Goal: Task Accomplishment & Management: Complete application form

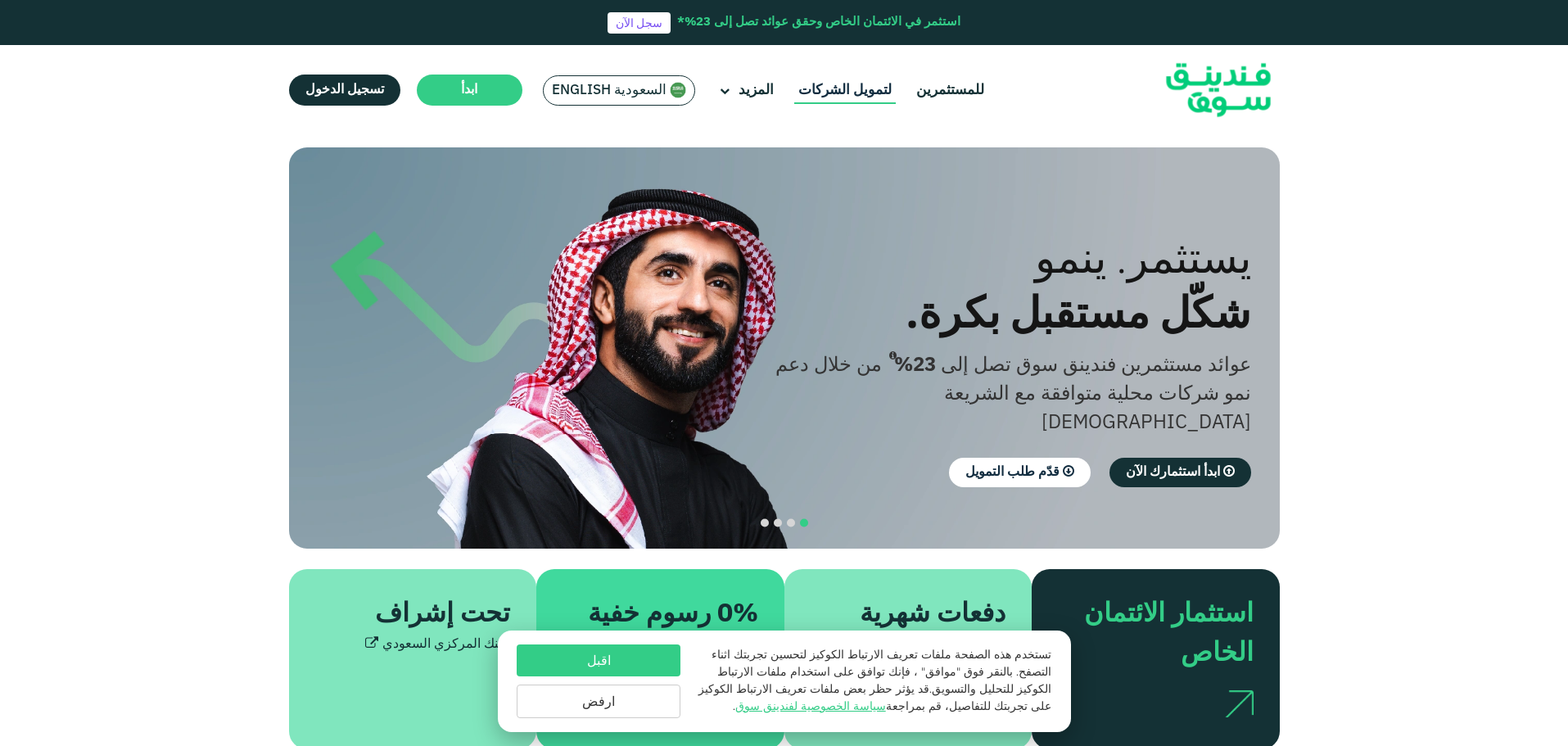
click at [846, 90] on link "لتمويل الشركات" at bounding box center [844, 90] width 101 height 27
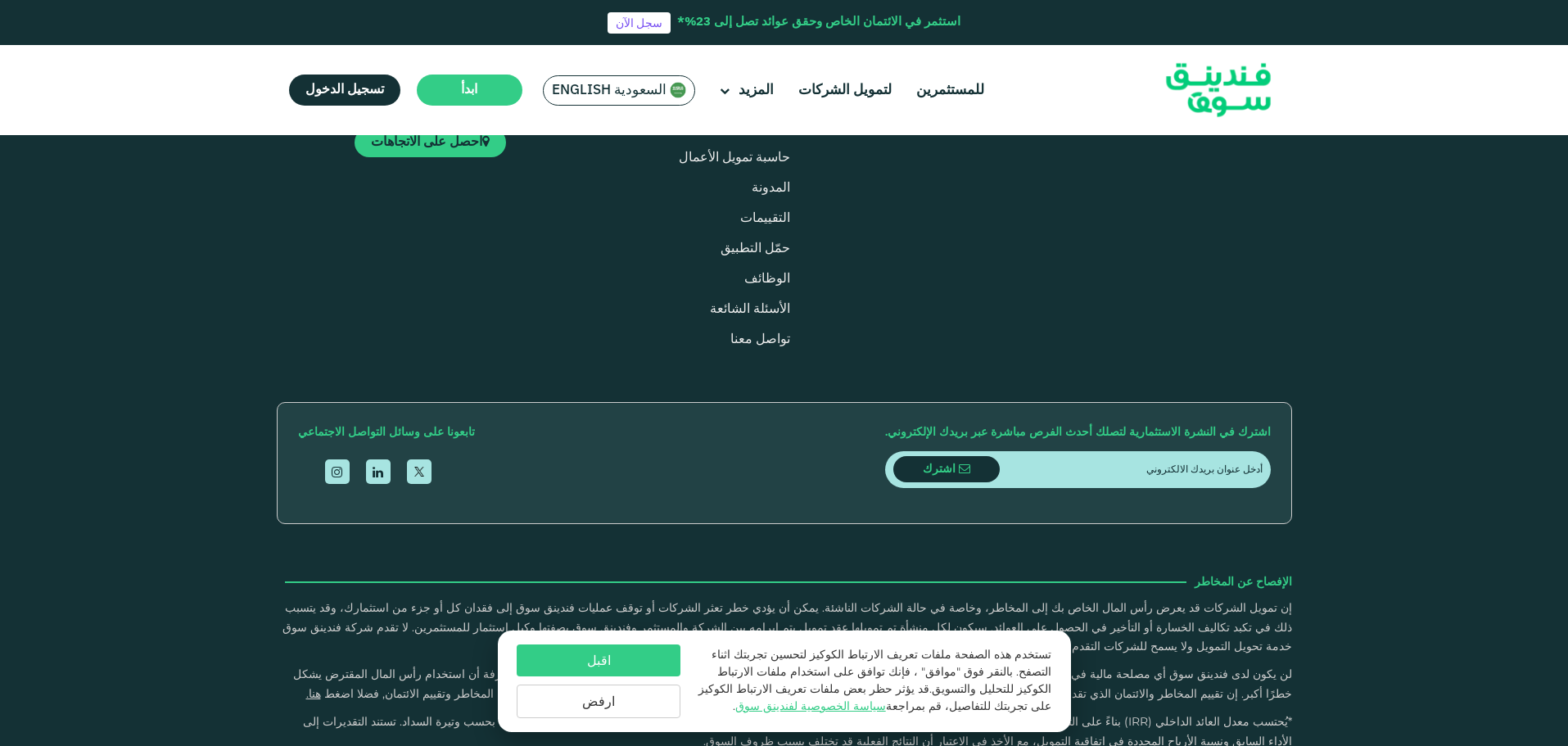
scroll to position [1965, 0]
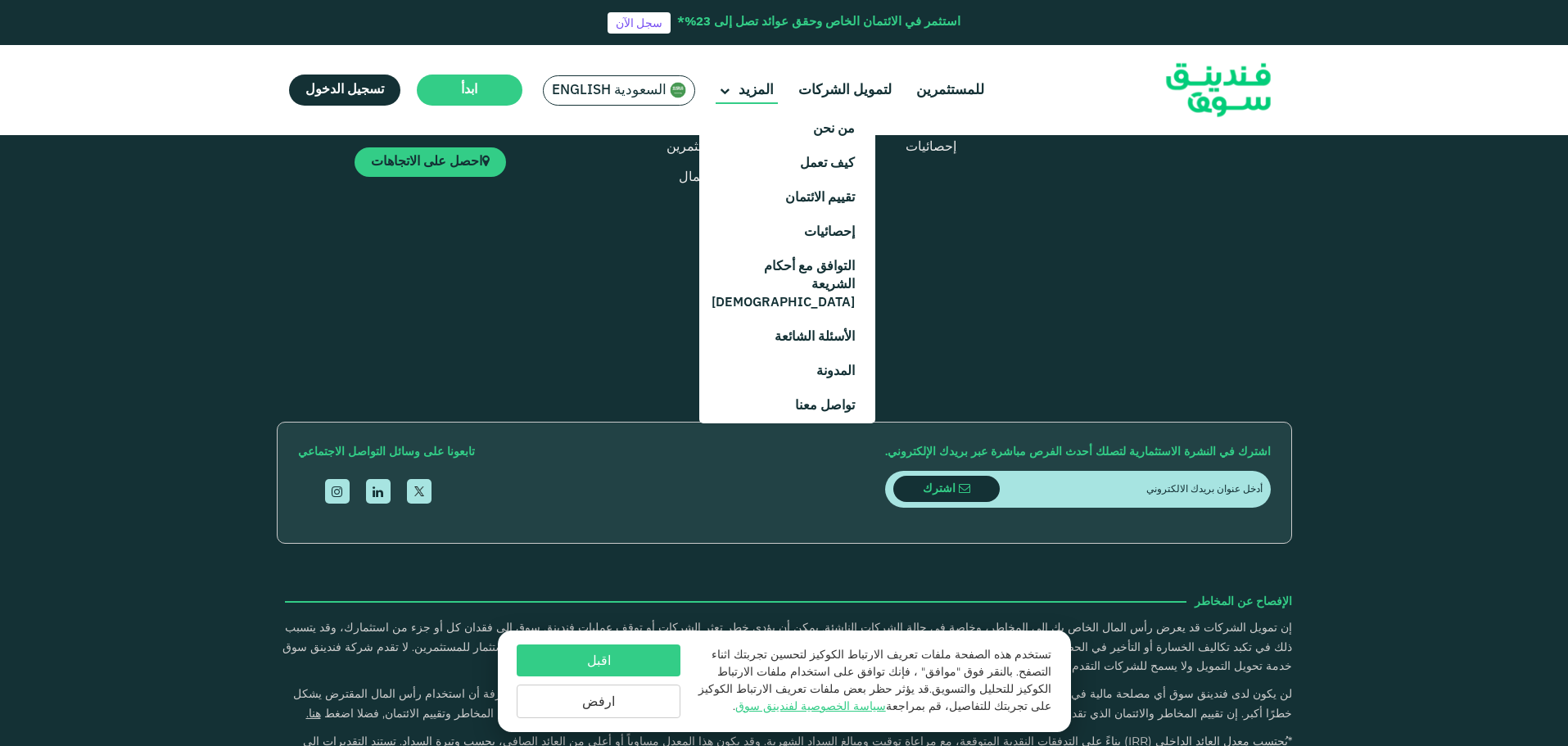
click at [748, 88] on span "المزيد" at bounding box center [755, 90] width 35 height 14
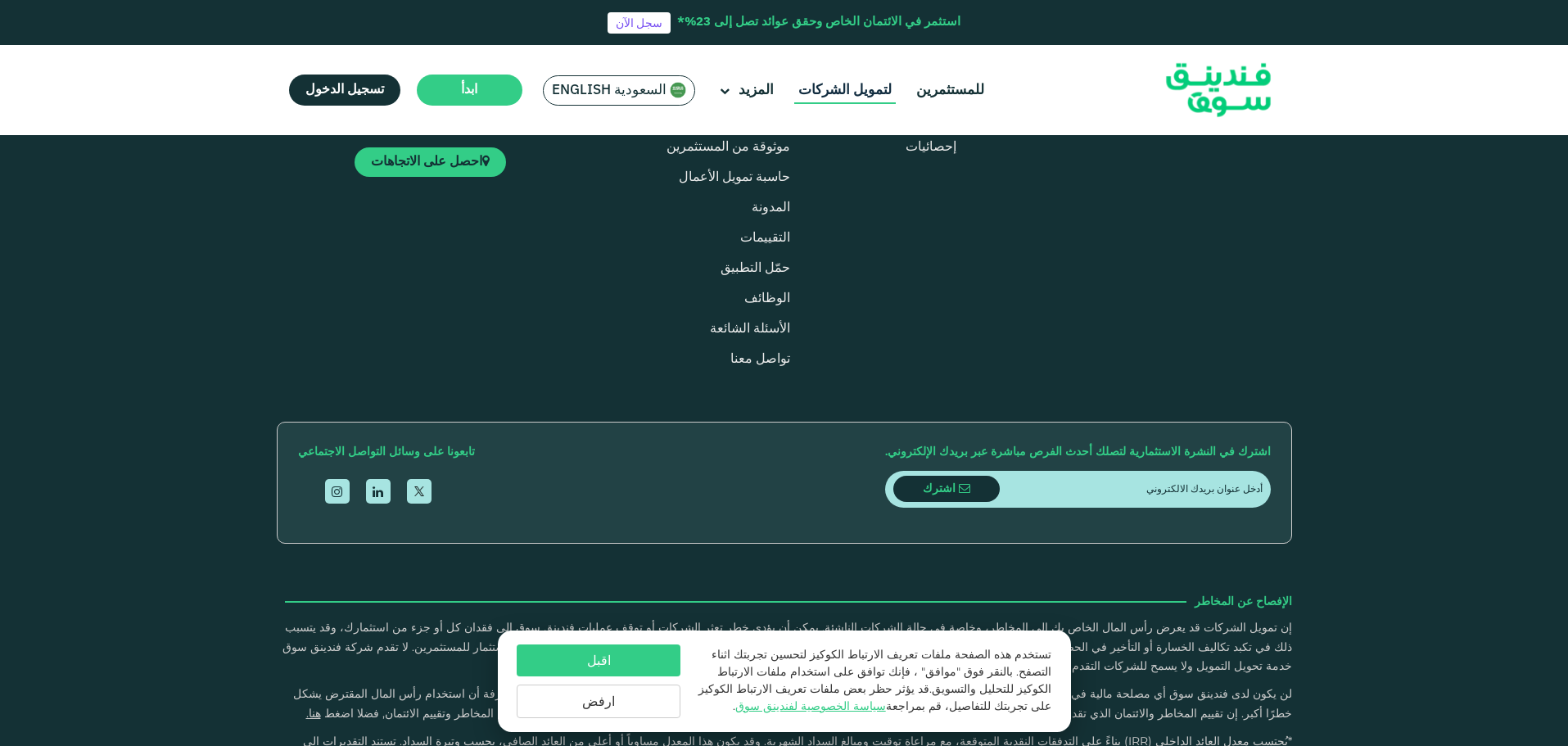
click at [852, 86] on link "لتمويل الشركات" at bounding box center [844, 90] width 101 height 27
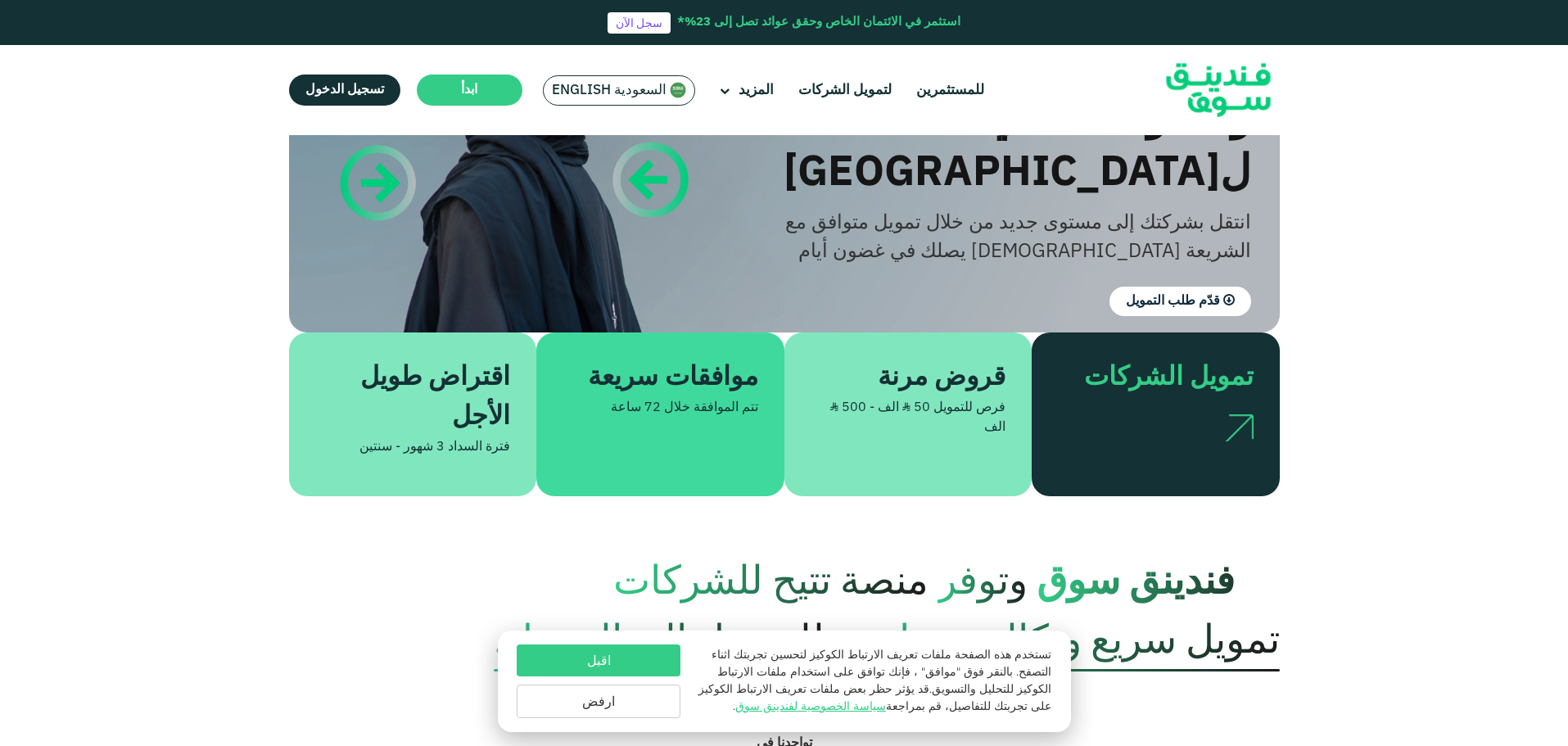
scroll to position [246, 0]
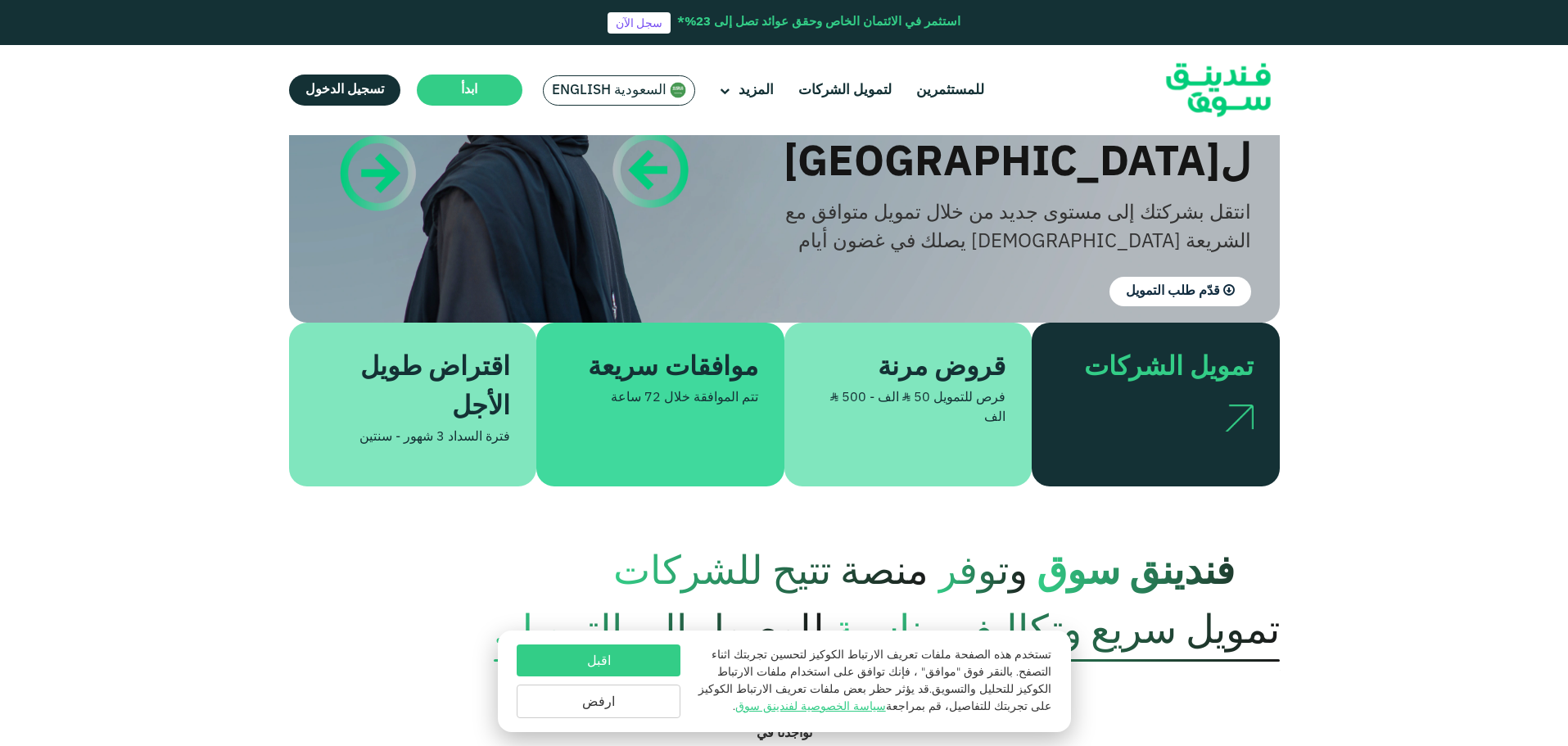
click at [1183, 388] on div at bounding box center [1155, 413] width 196 height 49
click at [1192, 349] on div "تمويل الشركات" at bounding box center [1165, 368] width 176 height 39
click at [1160, 394] on div at bounding box center [1155, 413] width 196 height 49
click at [906, 394] on div "فرص للتمويل ʢ 50 الف - ʢ 500 الف" at bounding box center [909, 407] width 196 height 39
click at [944, 358] on div "قروض مرنة" at bounding box center [917, 368] width 176 height 39
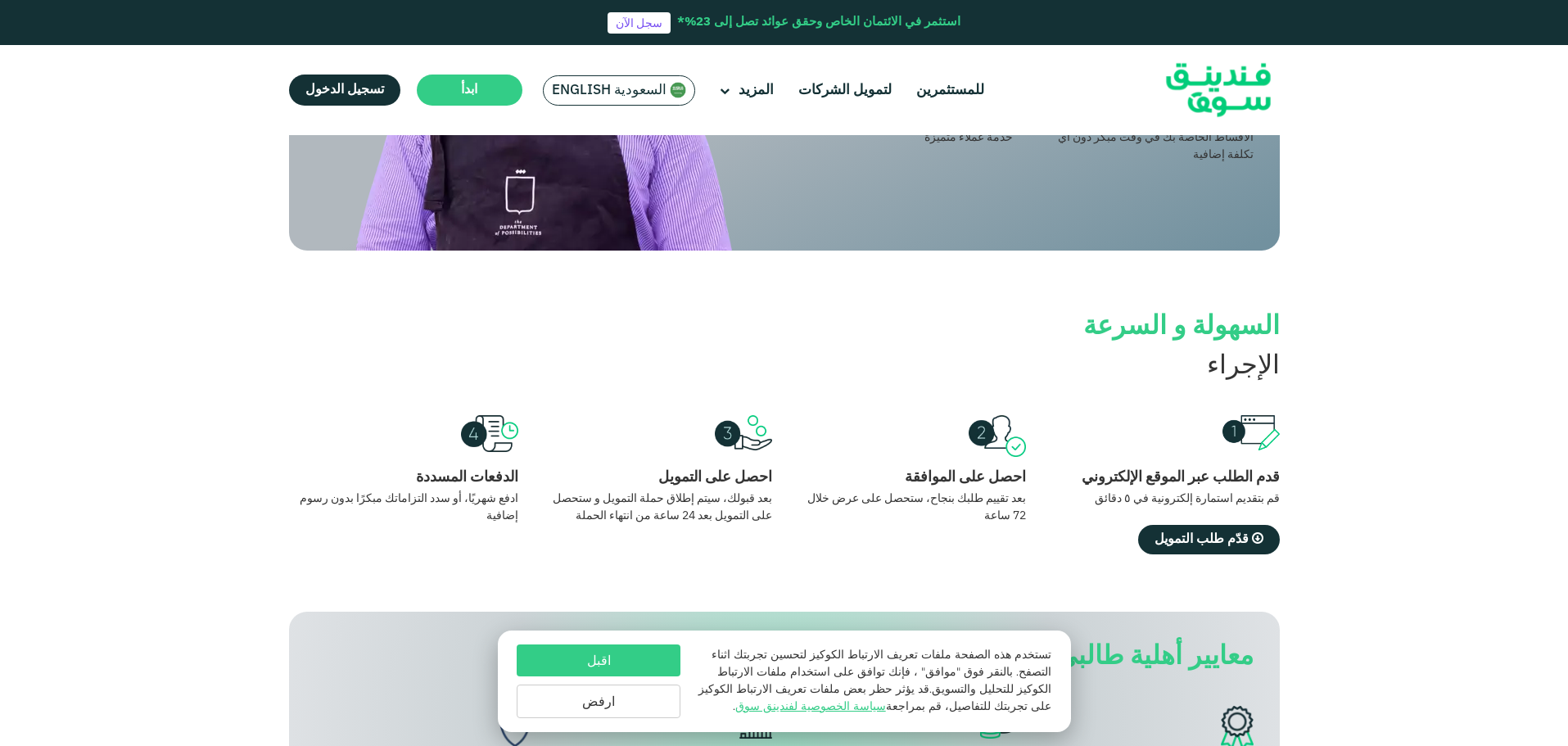
scroll to position [1310, 0]
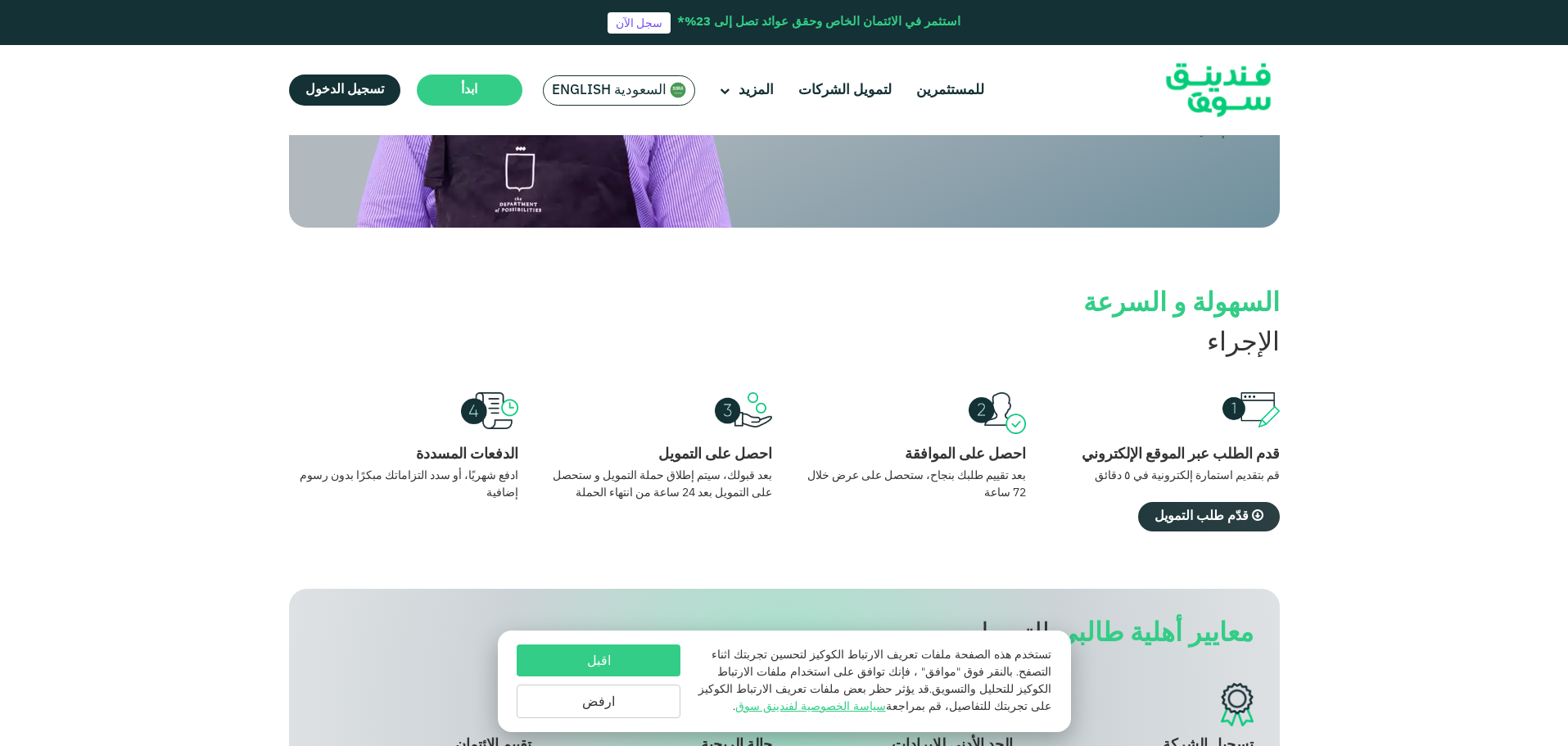
click at [1207, 510] on span "قدّم طلب التمويل" at bounding box center [1201, 516] width 94 height 12
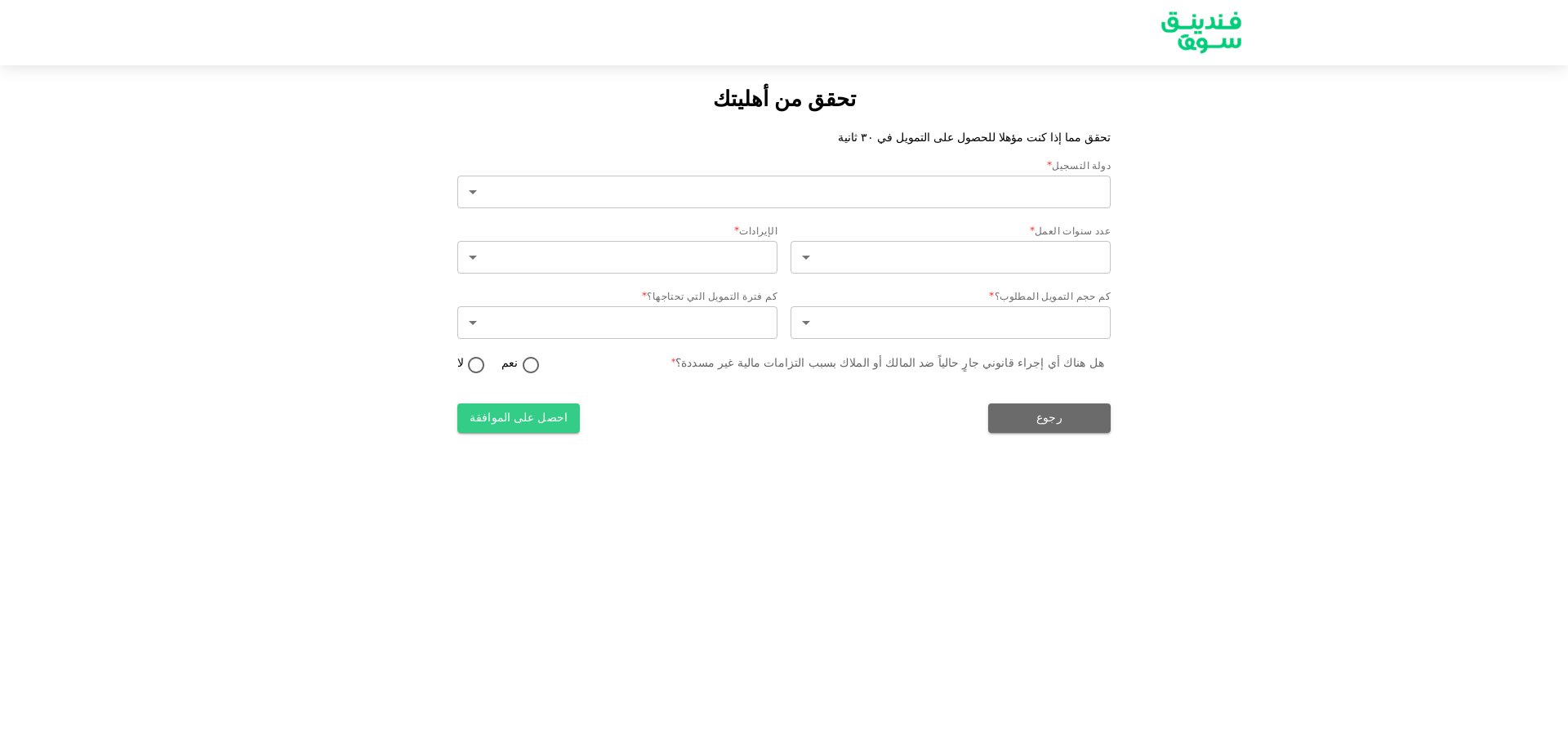
type input "2"
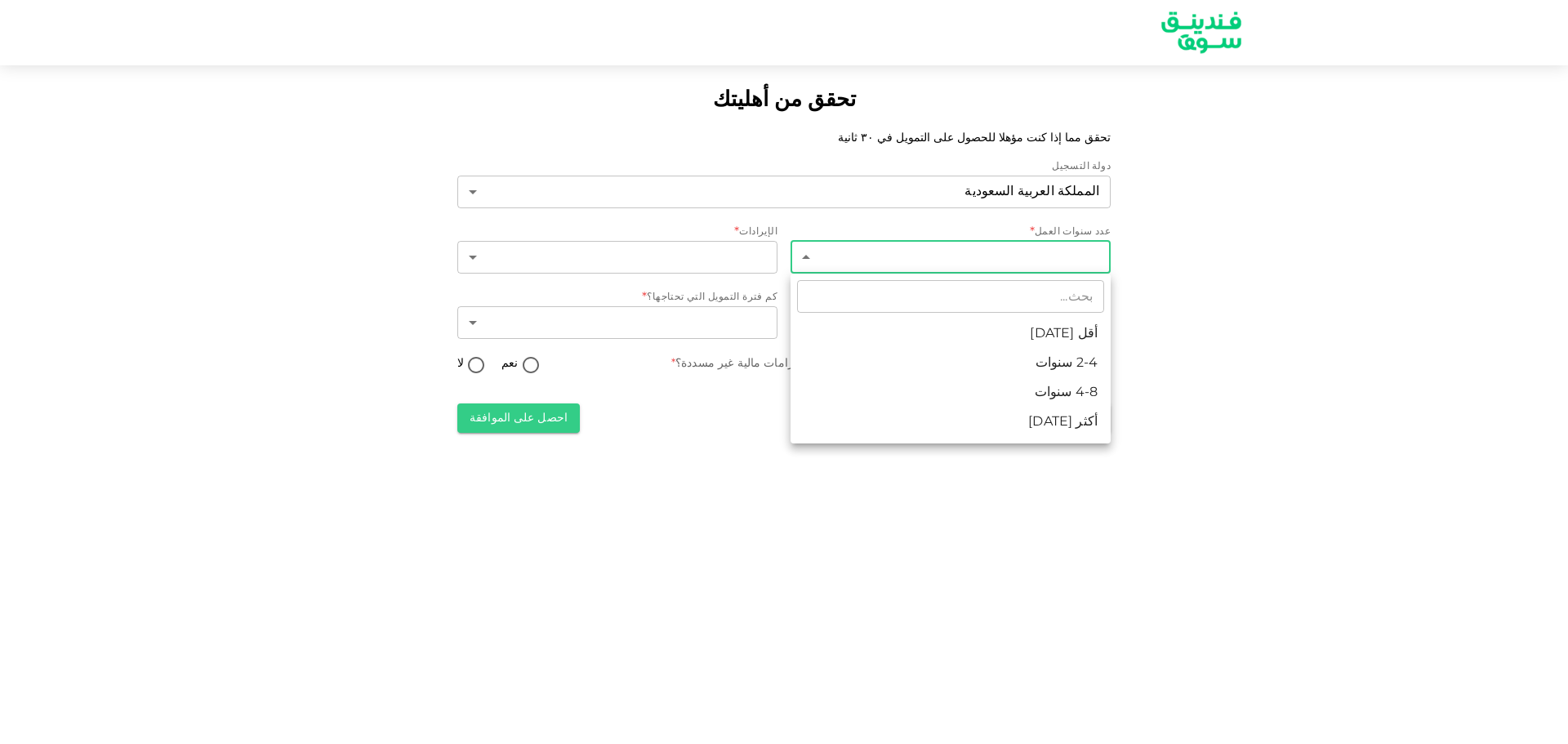
click at [1033, 252] on body "تحقق من أهليتك تحقق مما إذا كنت مؤهلا للحصول على التمويل في ٣٠ ثانية دولة التسج…" at bounding box center [784, 372] width 1568 height 744
click at [1068, 339] on li "أقل من 2 سنة" at bounding box center [950, 333] width 320 height 30
type input "1"
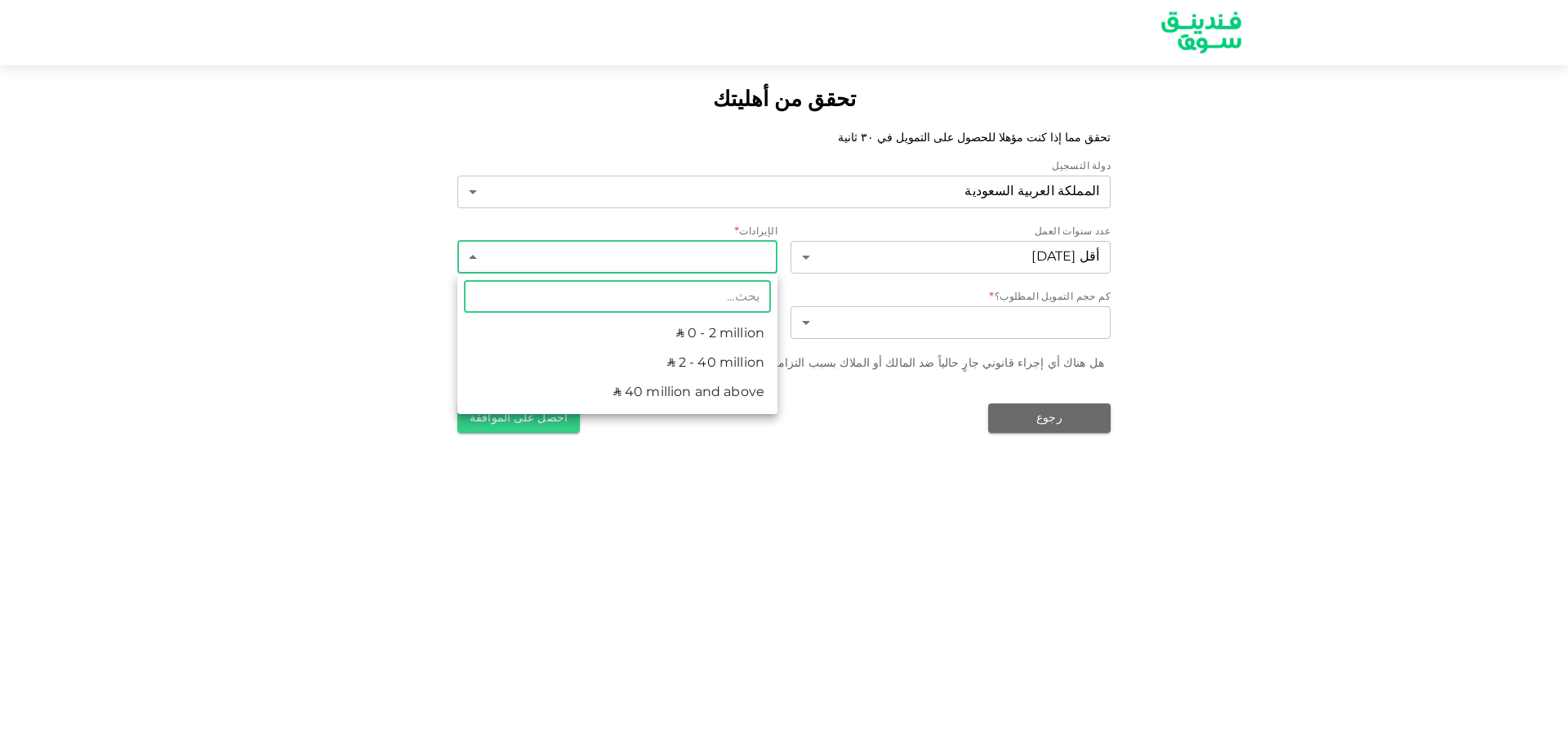
click at [728, 251] on body "تحقق من أهليتك تحقق مما إذا كنت مؤهلا للحصول على التمويل في ٣٠ ثانية دولة التسج…" at bounding box center [784, 372] width 1568 height 744
click at [736, 359] on li "ʢ 2 - 40 million" at bounding box center [617, 363] width 320 height 30
type input "2"
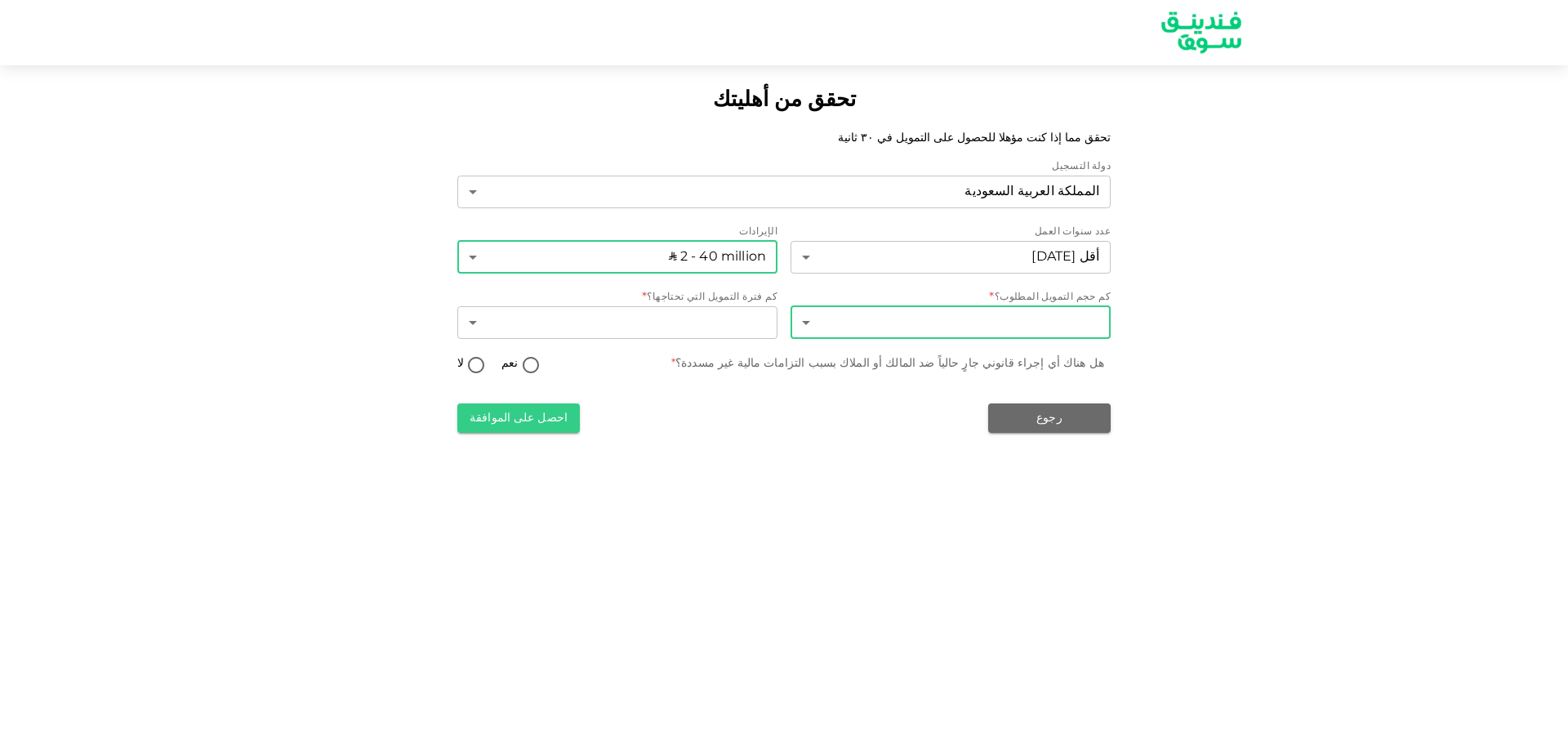
click at [1009, 325] on body "تحقق من أهليتك تحقق مما إذا كنت مؤهلا للحصول على التمويل في ٣٠ ثانية دولة التسج…" at bounding box center [784, 372] width 1568 height 744
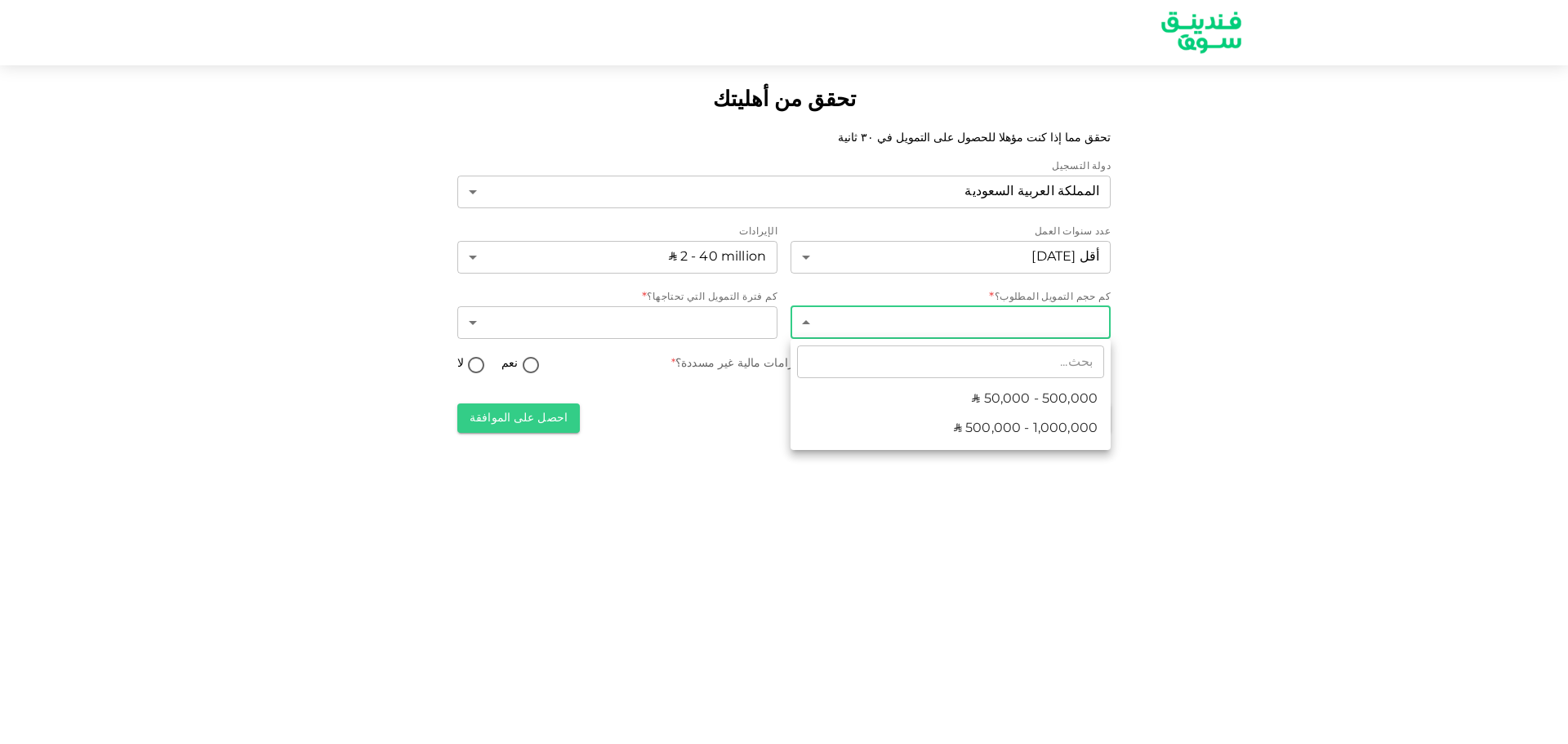
click at [1042, 447] on ul "​ ʢ 50,000 - 500,000 ʢ 500,000 - 1,000,000" at bounding box center [950, 394] width 320 height 111
click at [954, 434] on li "ʢ 500,000 - 1,000,000" at bounding box center [950, 428] width 320 height 30
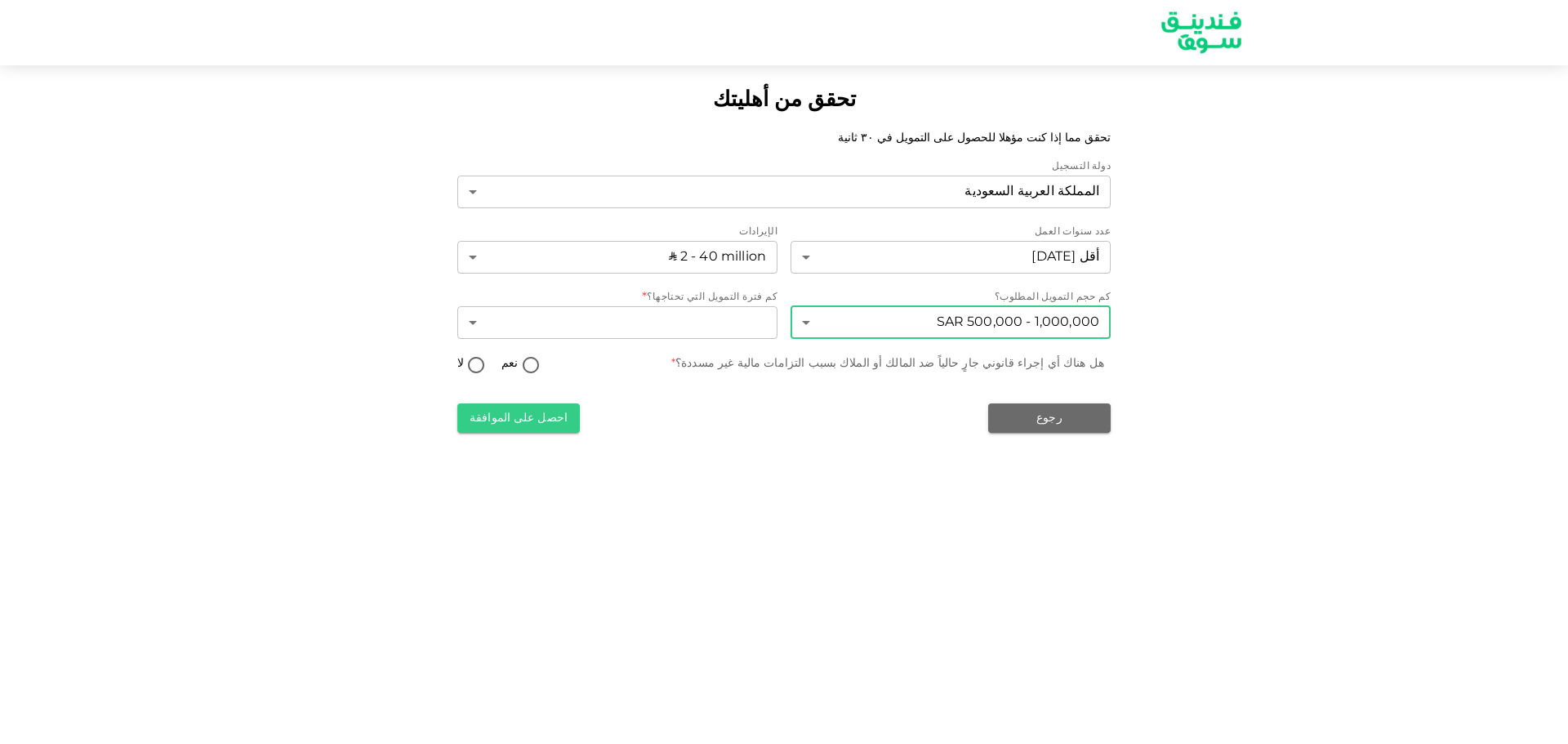
type input "2"
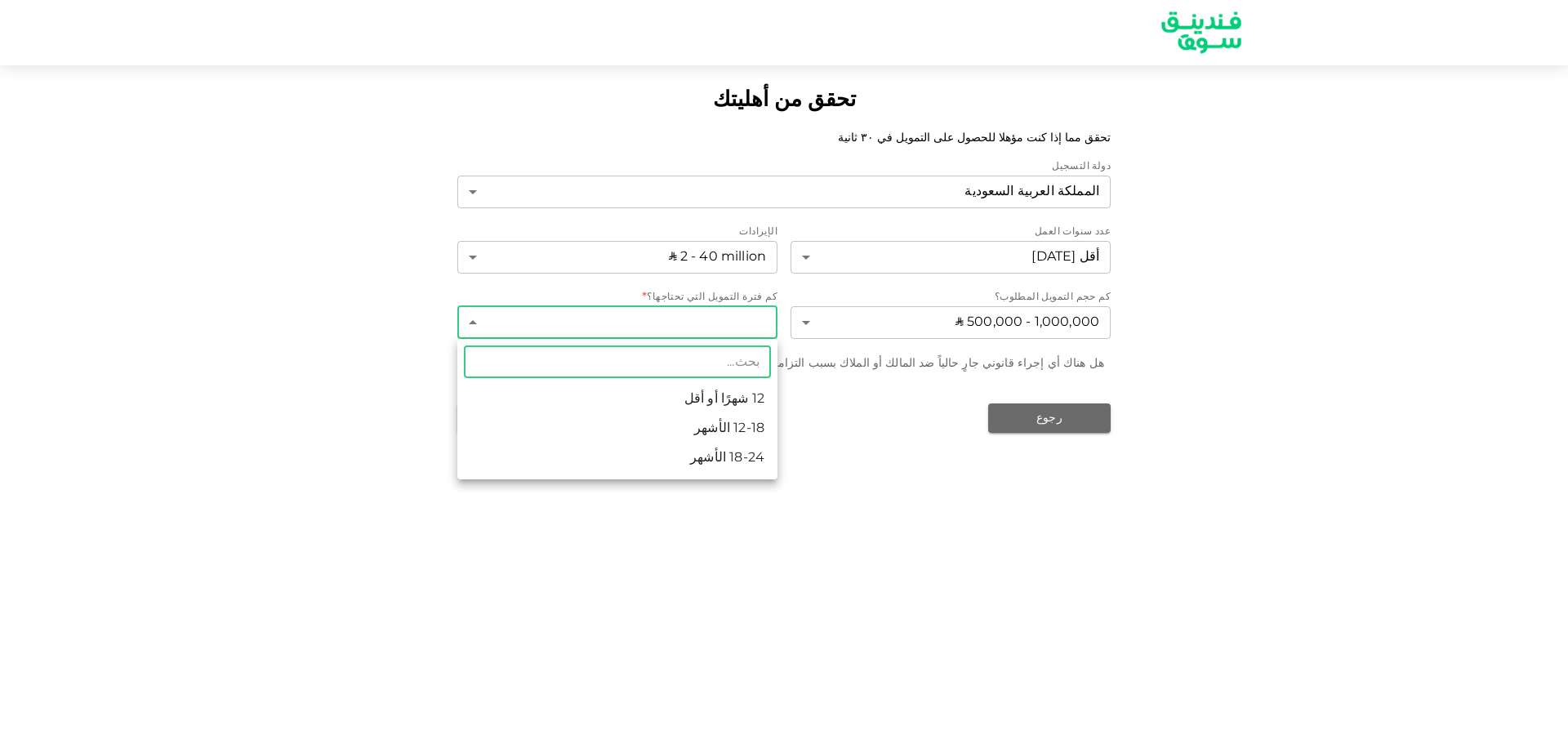
click at [707, 307] on body "تحقق من أهليتك تحقق مما إذا كنت مؤهلا للحصول على التمويل في ٣٠ ثانية دولة التسج…" at bounding box center [784, 372] width 1568 height 744
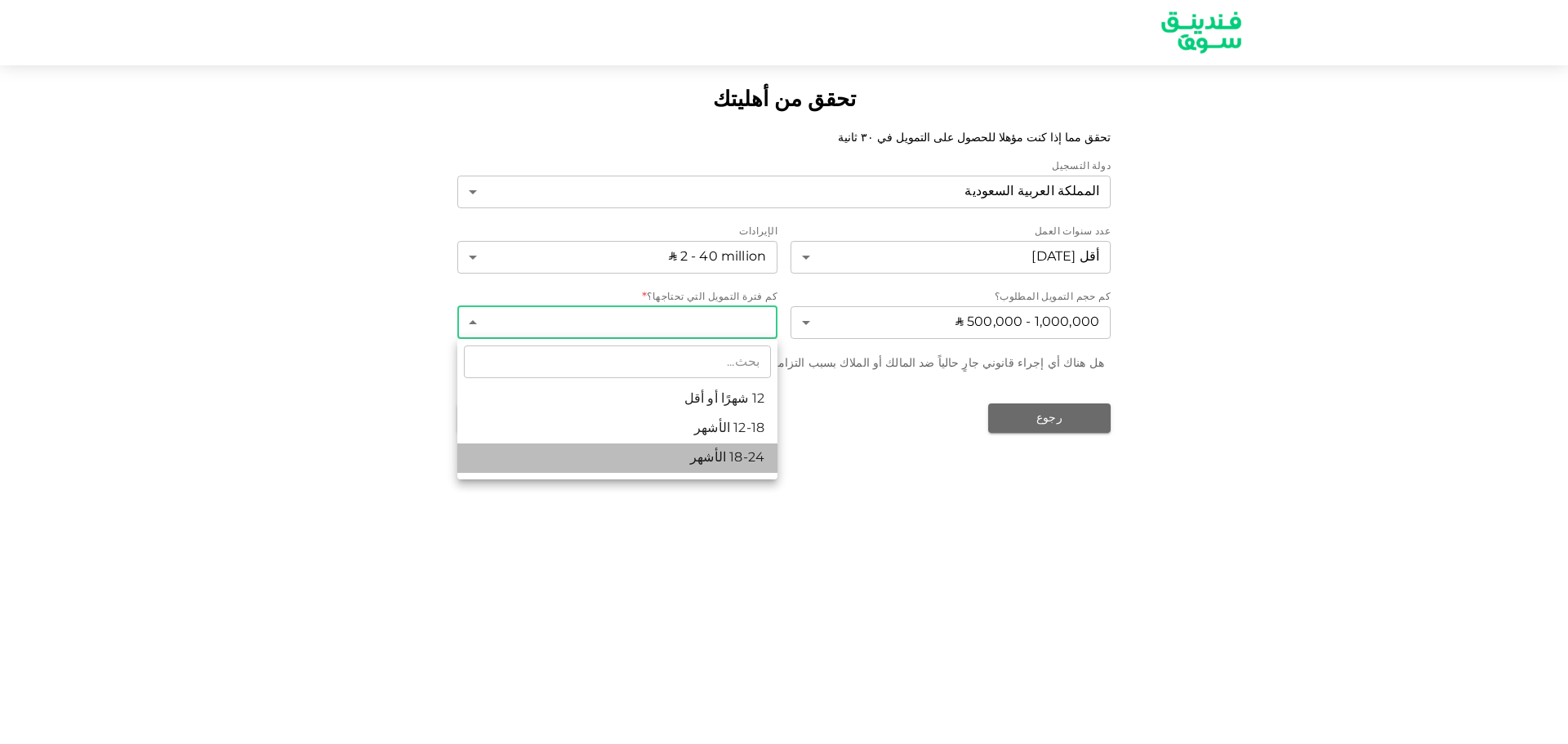
click at [751, 456] on li "18-24 الأشهر" at bounding box center [617, 458] width 320 height 30
type input "3"
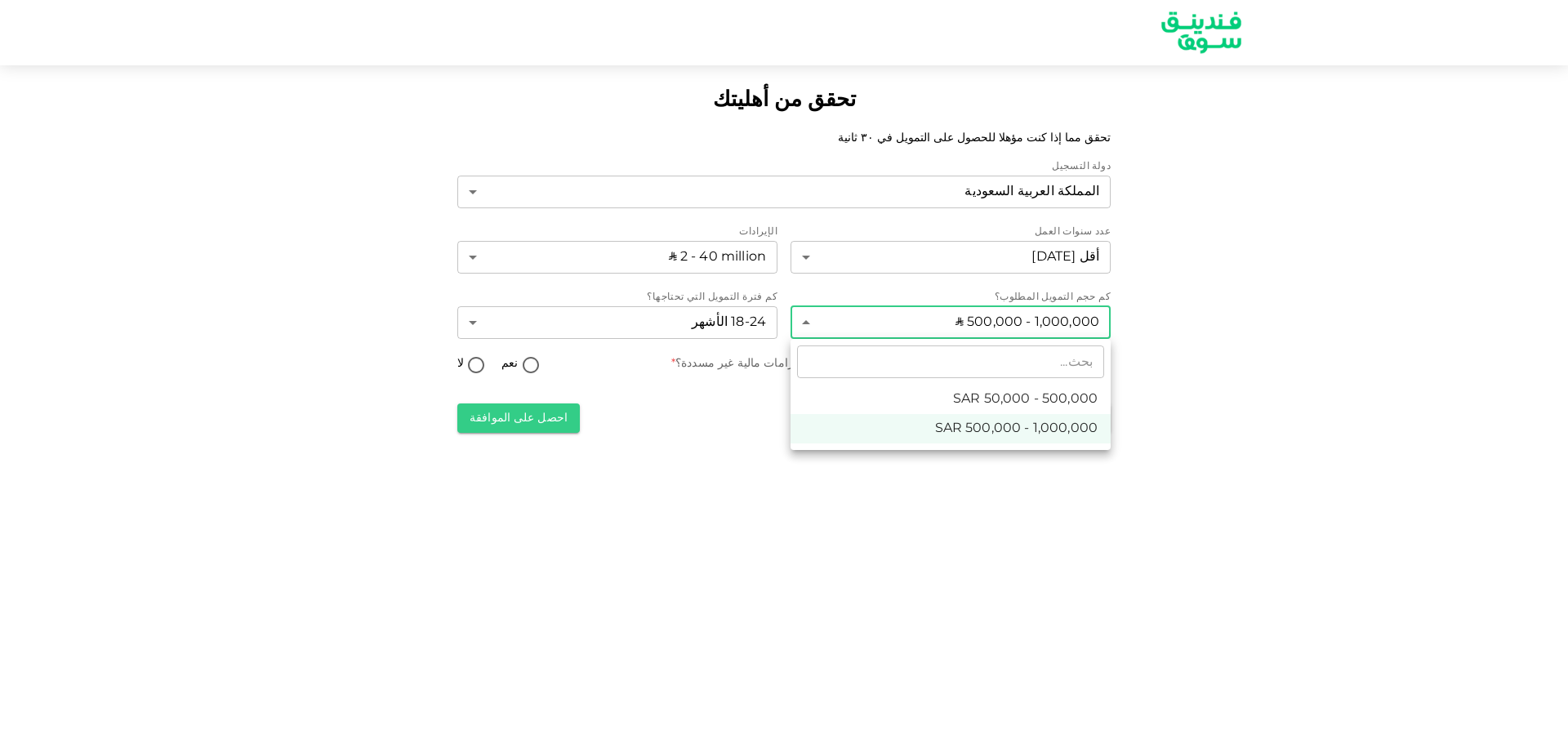
click at [944, 323] on body "تحقق من أهليتك تحقق مما إذا كنت مؤهلا للحصول على التمويل في ٣٠ ثانية دولة التسج…" at bounding box center [784, 372] width 1568 height 744
drag, startPoint x: 989, startPoint y: 478, endPoint x: 984, endPoint y: 457, distance: 21.6
click at [989, 478] on div at bounding box center [784, 372] width 1568 height 744
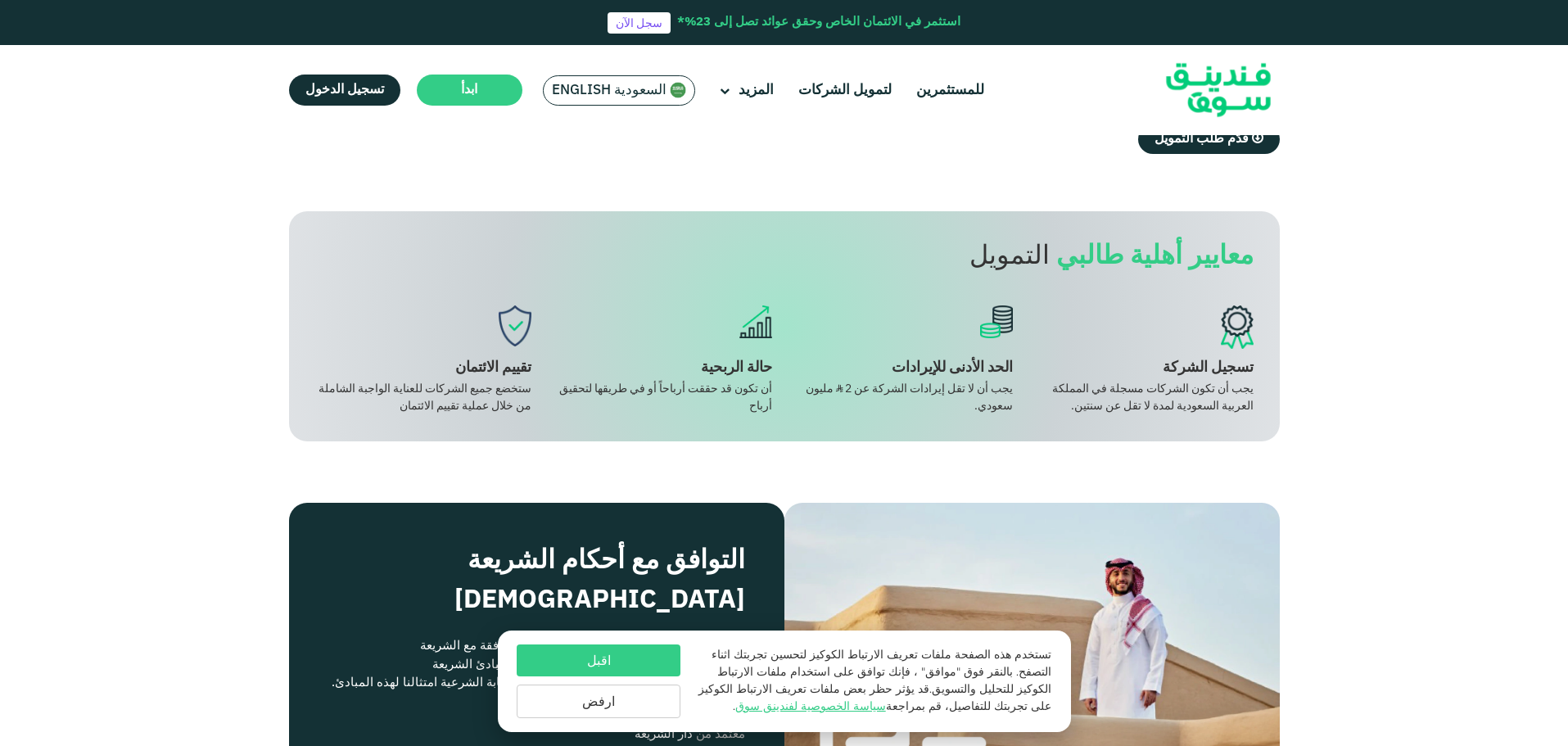
scroll to position [1220, 0]
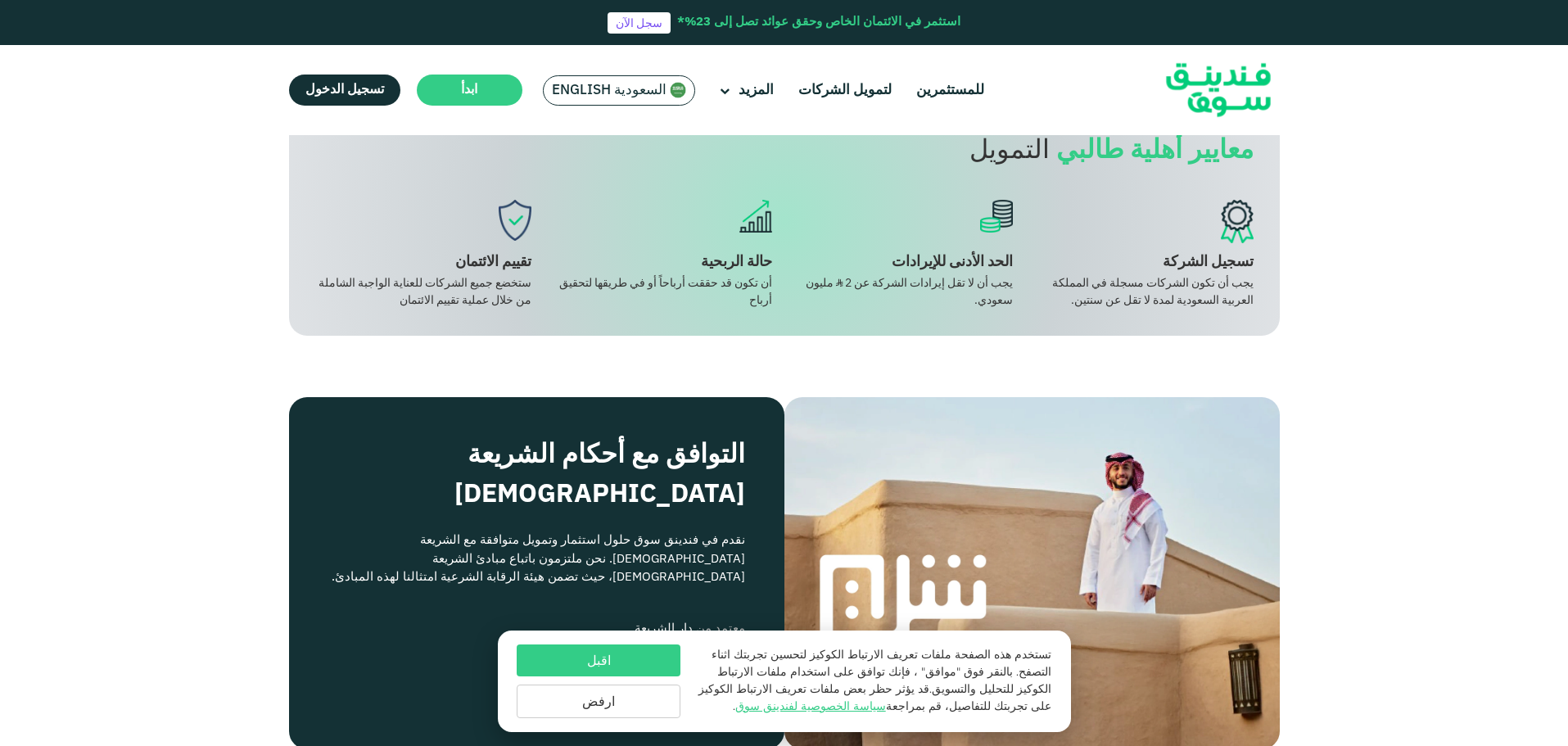
click at [1189, 39] on span "قدّم طلب التمويل" at bounding box center [1201, 33] width 94 height 12
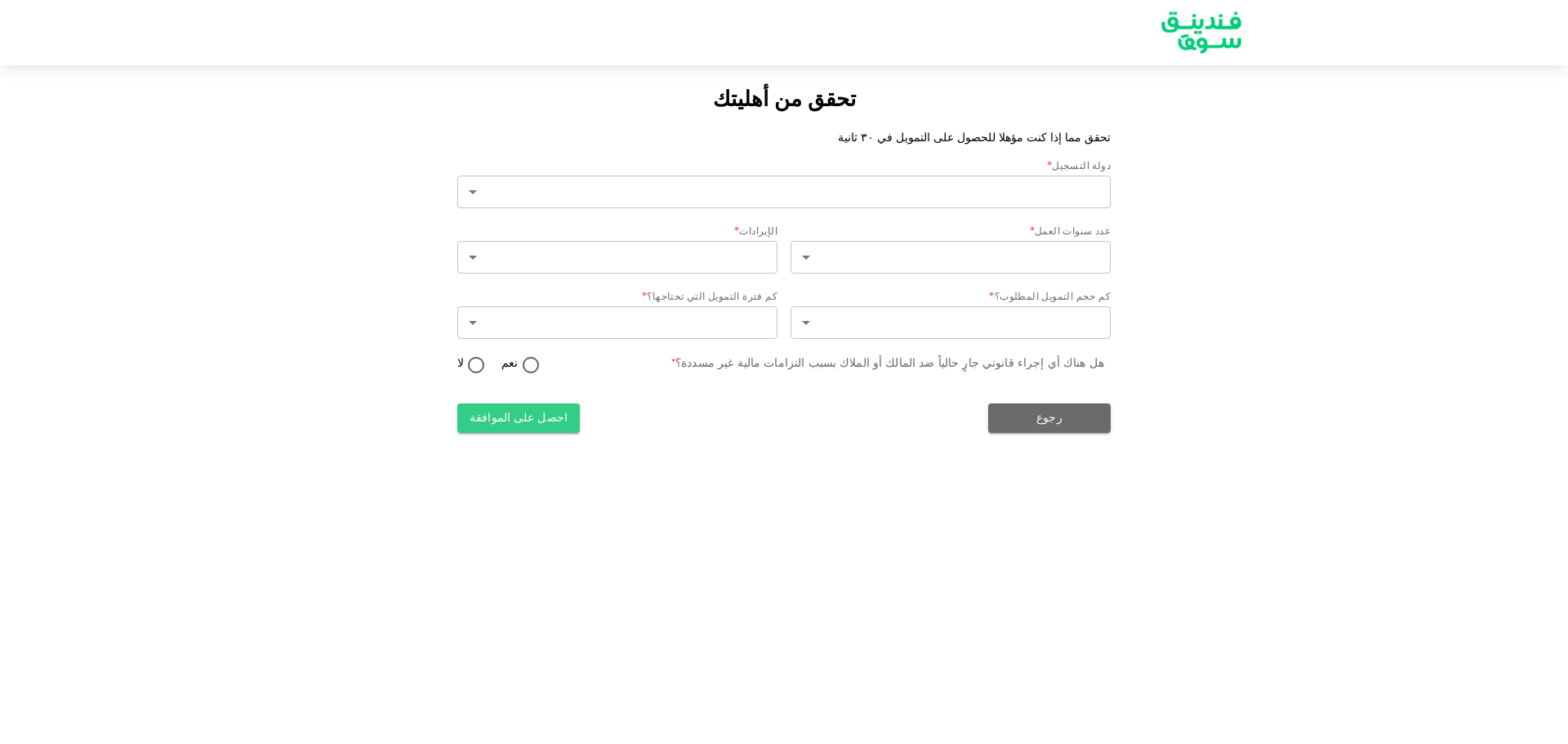
type input "2"
click at [959, 316] on body "تحقق من أهليتك تحقق مما إذا كنت مؤهلا للحصول على التمويل في ٣٠ ثانية دولة التسج…" at bounding box center [784, 372] width 1568 height 744
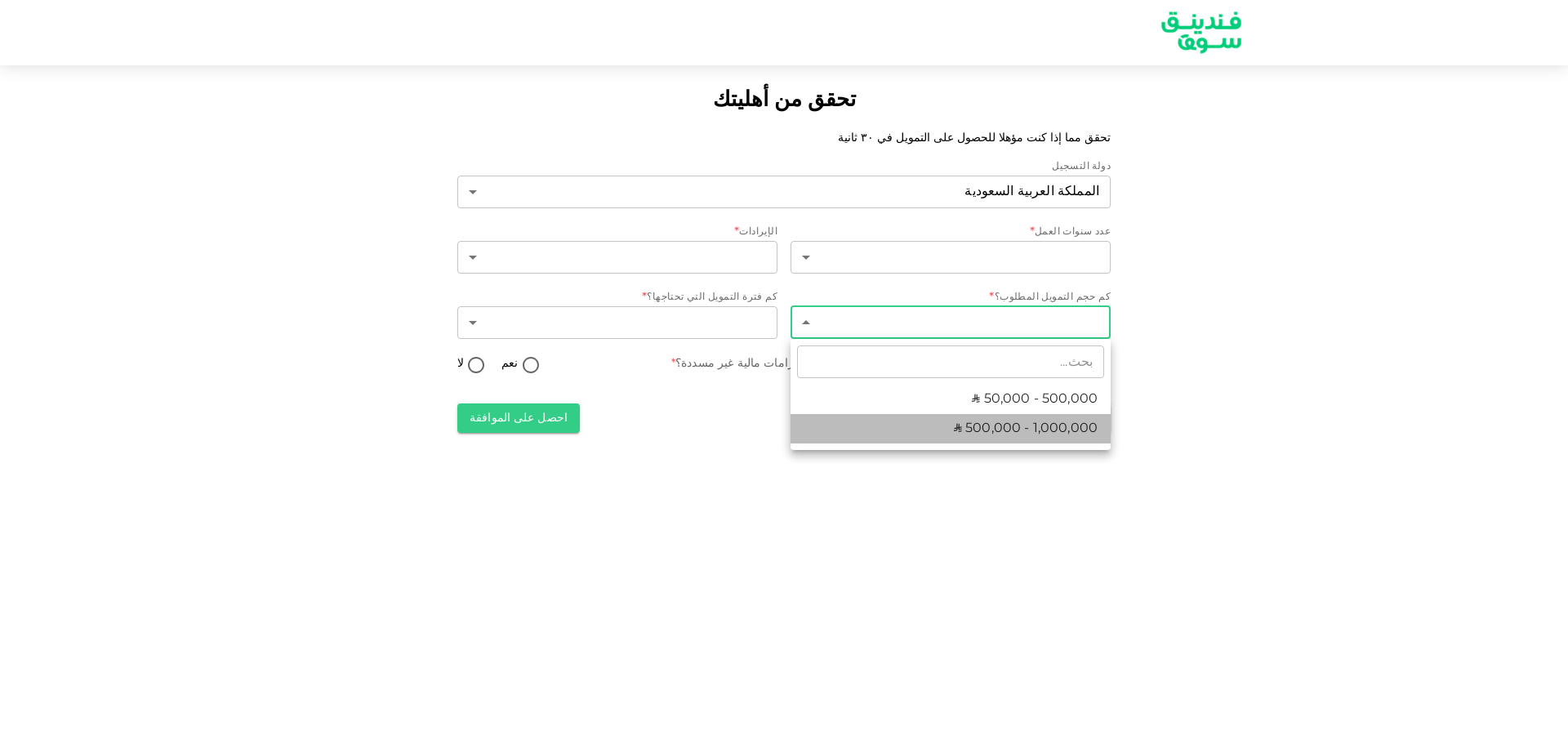
click at [1028, 439] on li "ʢ 500,000 - 1,000,000" at bounding box center [950, 428] width 320 height 30
type input "2"
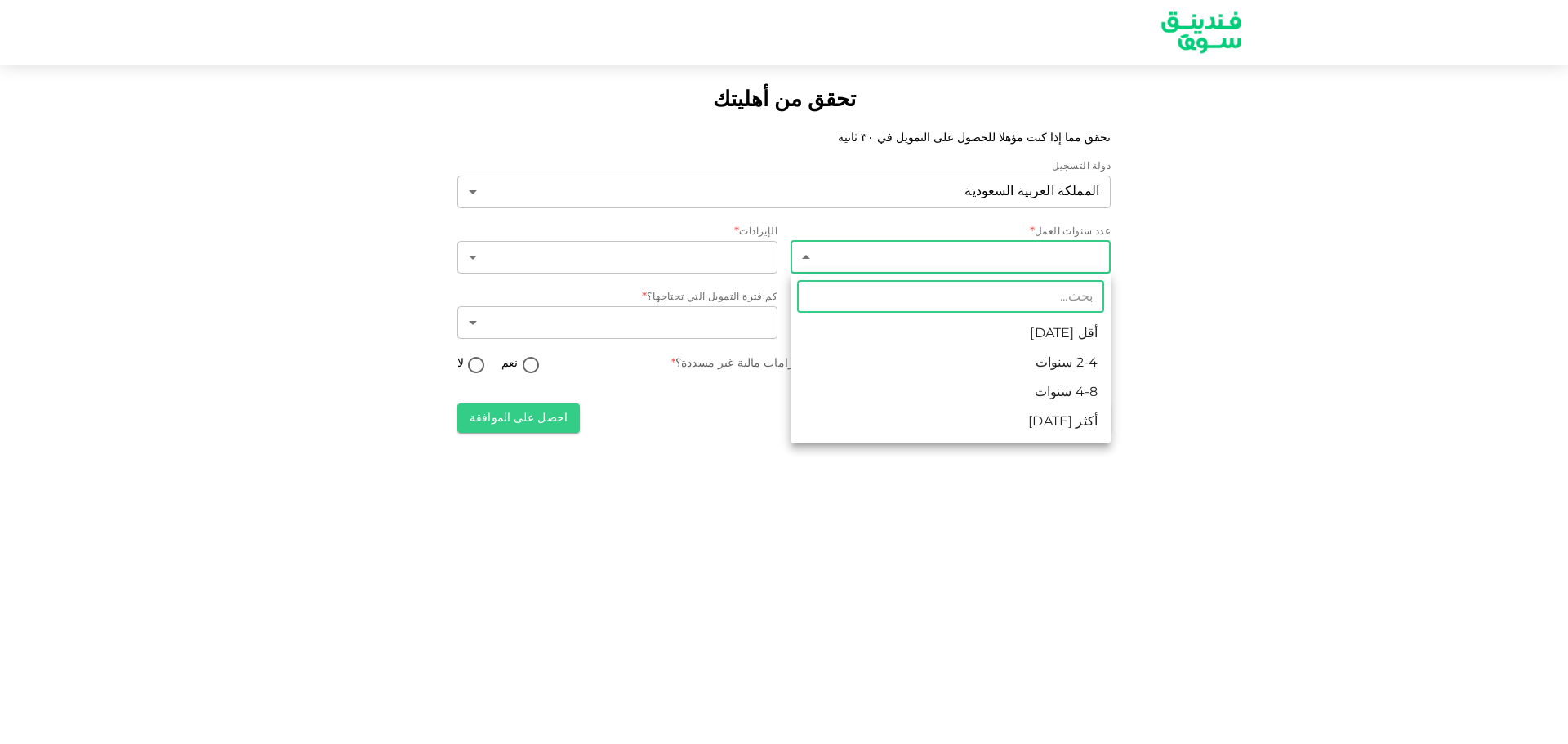
click at [1020, 255] on body "تحقق من أهليتك تحقق مما إذا كنت مؤهلا للحصول على التمويل في ٣٠ ثانية دولة التسج…" at bounding box center [784, 372] width 1568 height 744
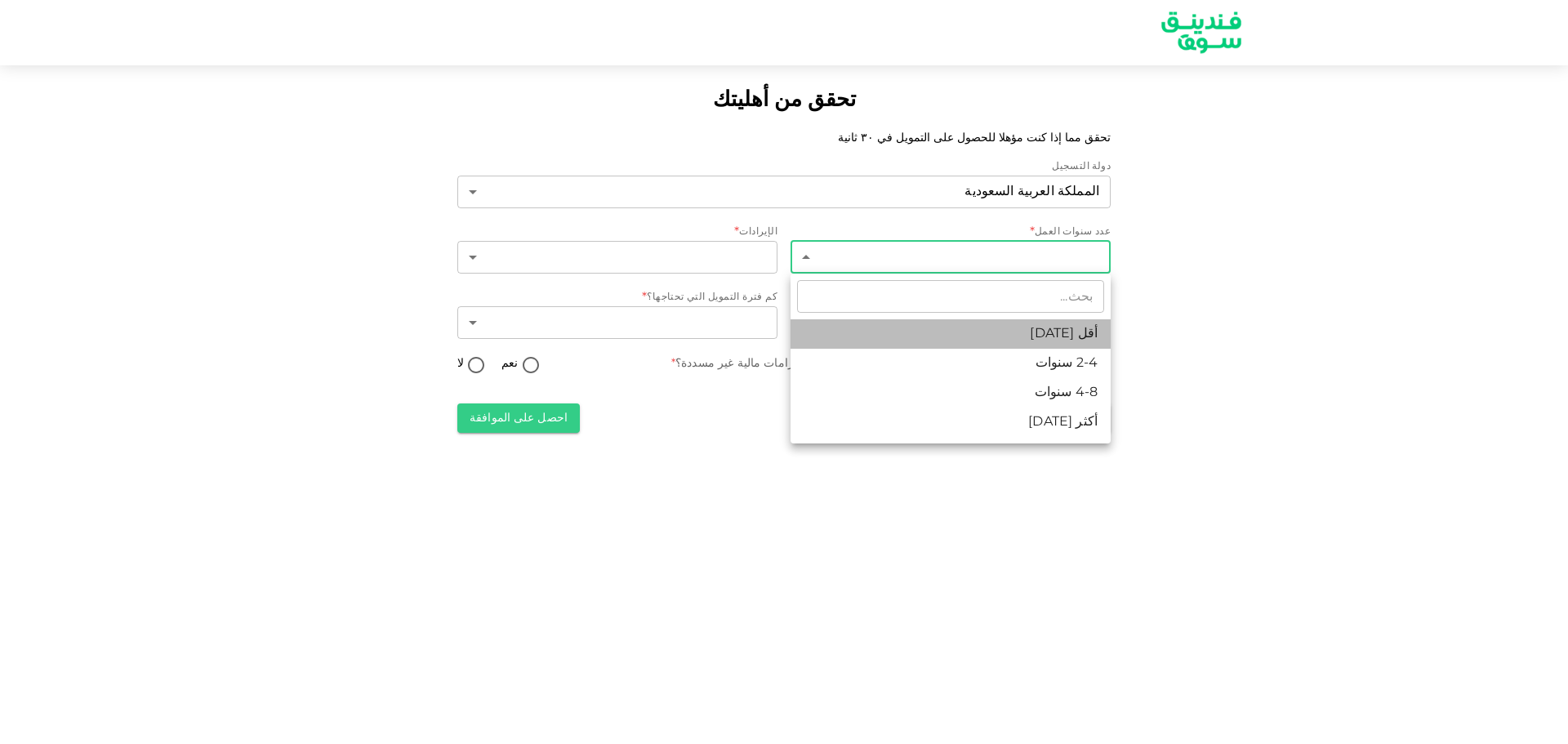
click at [1071, 330] on li "أقل من 2 سنة" at bounding box center [950, 333] width 320 height 30
type input "1"
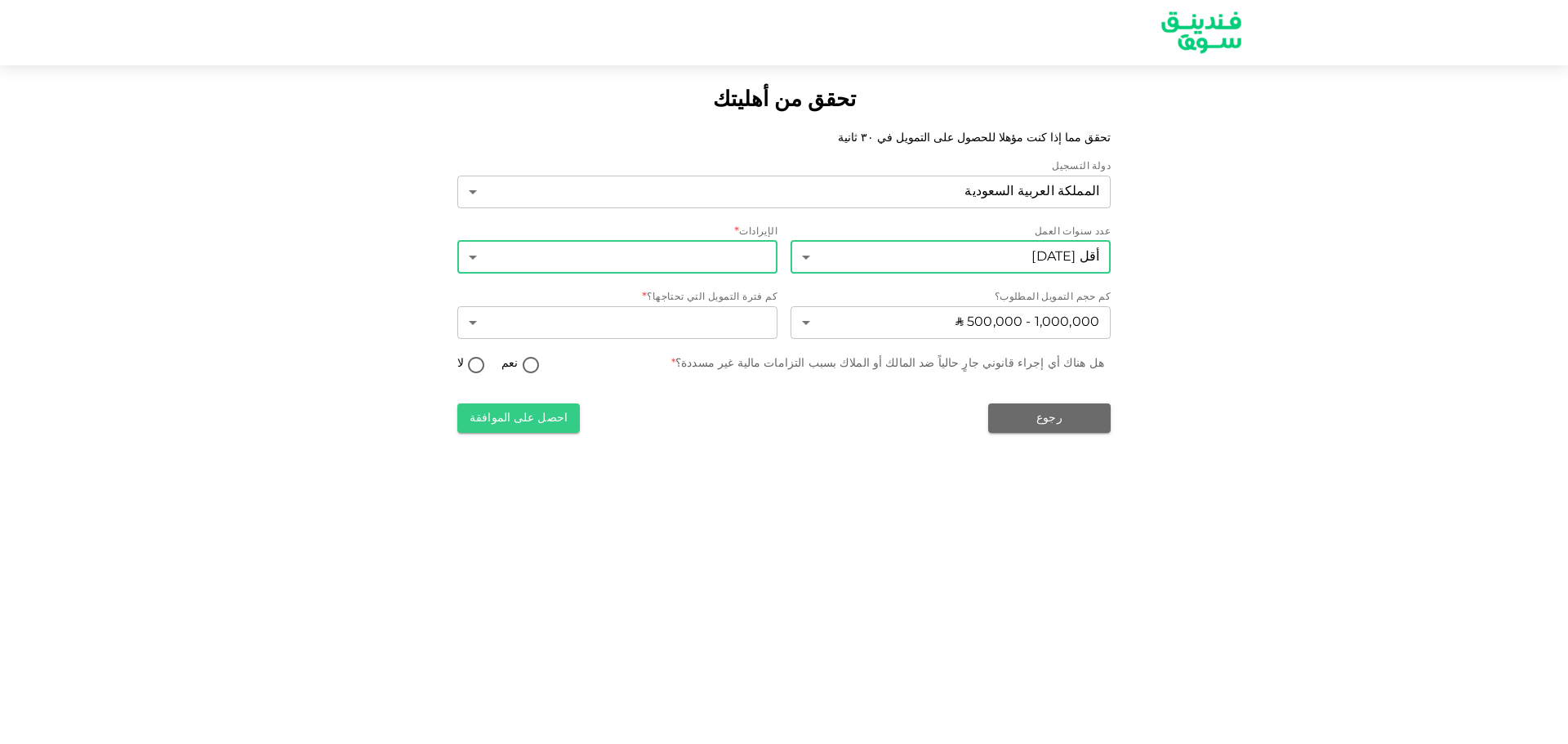
click at [705, 259] on body "تحقق من أهليتك تحقق مما إذا كنت مؤهلا للحصول على التمويل في ٣٠ ثانية دولة التسج…" at bounding box center [784, 372] width 1568 height 744
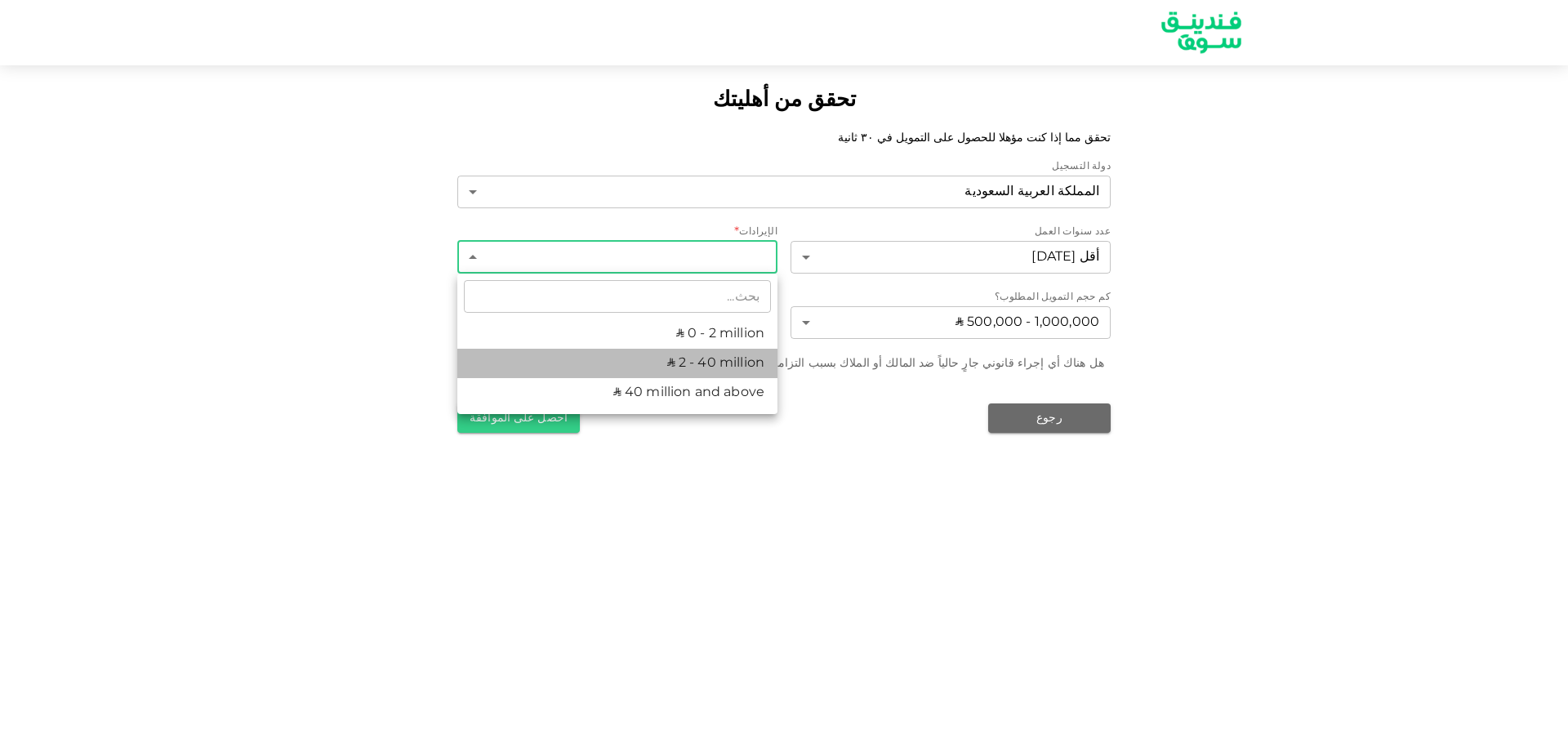
click at [725, 366] on li "ʢ 2 - 40 million" at bounding box center [617, 363] width 320 height 30
type input "2"
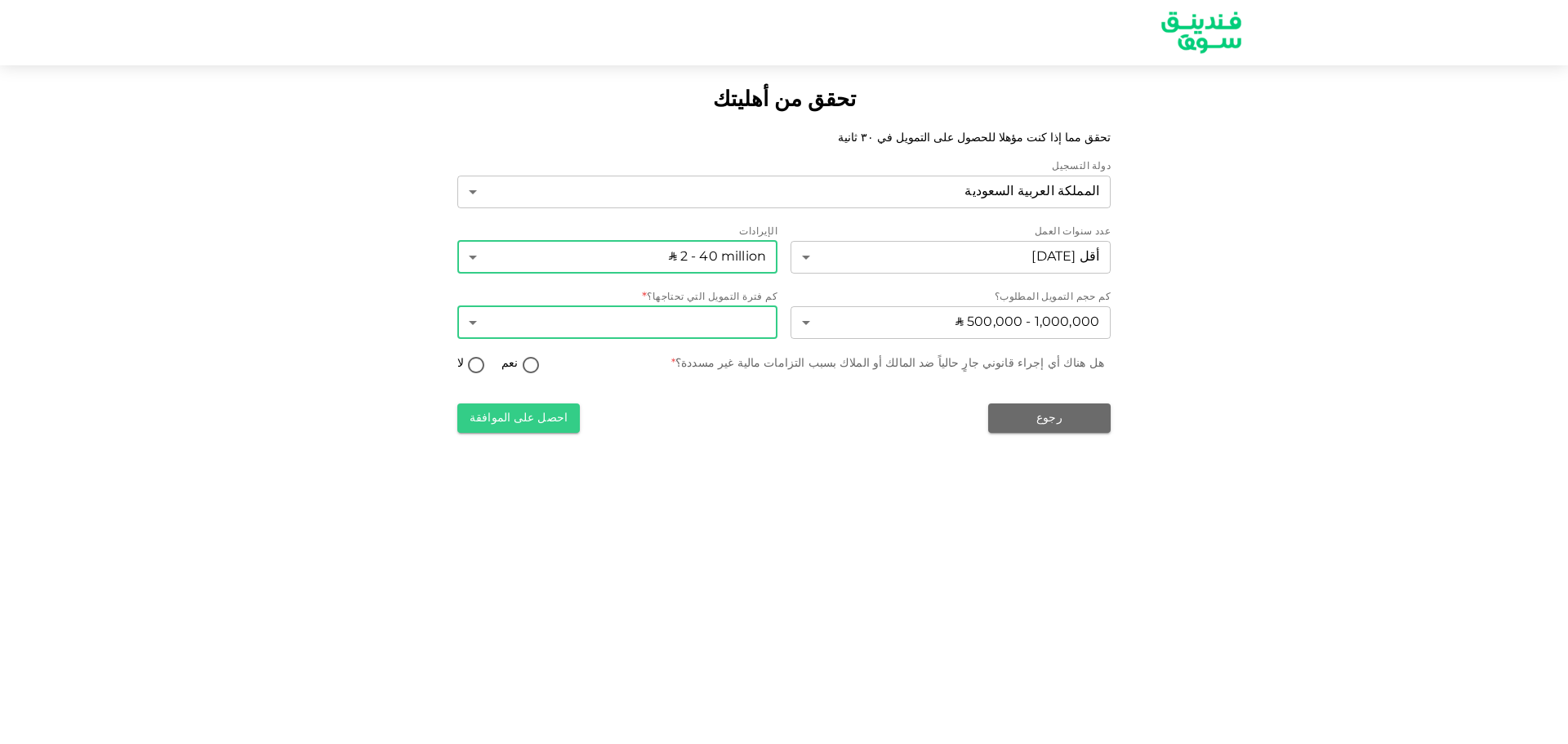
click at [655, 327] on body "تحقق من أهليتك تحقق مما إذا كنت مؤهلا للحصول على التمويل في ٣٠ ثانية دولة التسج…" at bounding box center [784, 372] width 1568 height 744
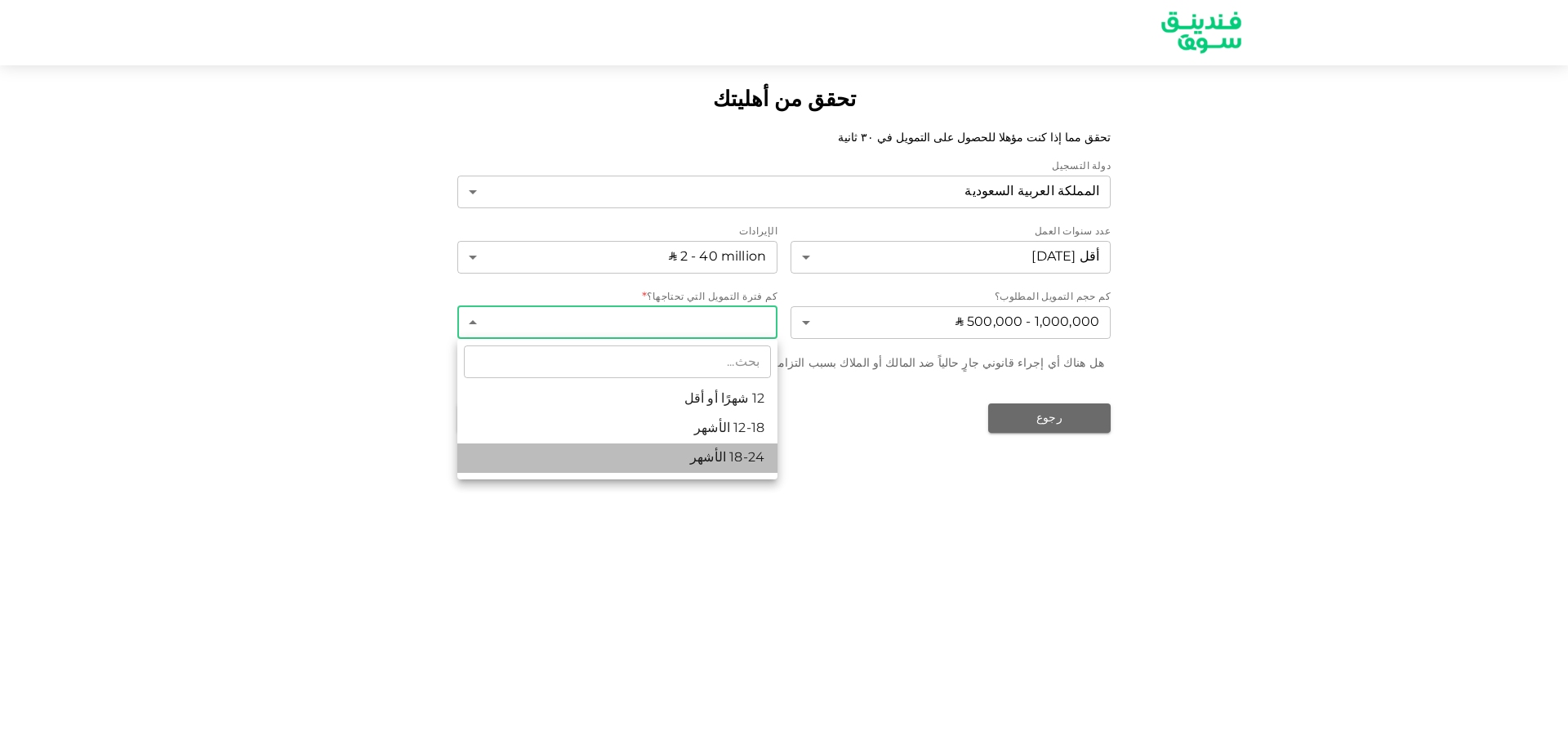
click at [750, 462] on li "18-24 الأشهر" at bounding box center [617, 458] width 320 height 30
type input "3"
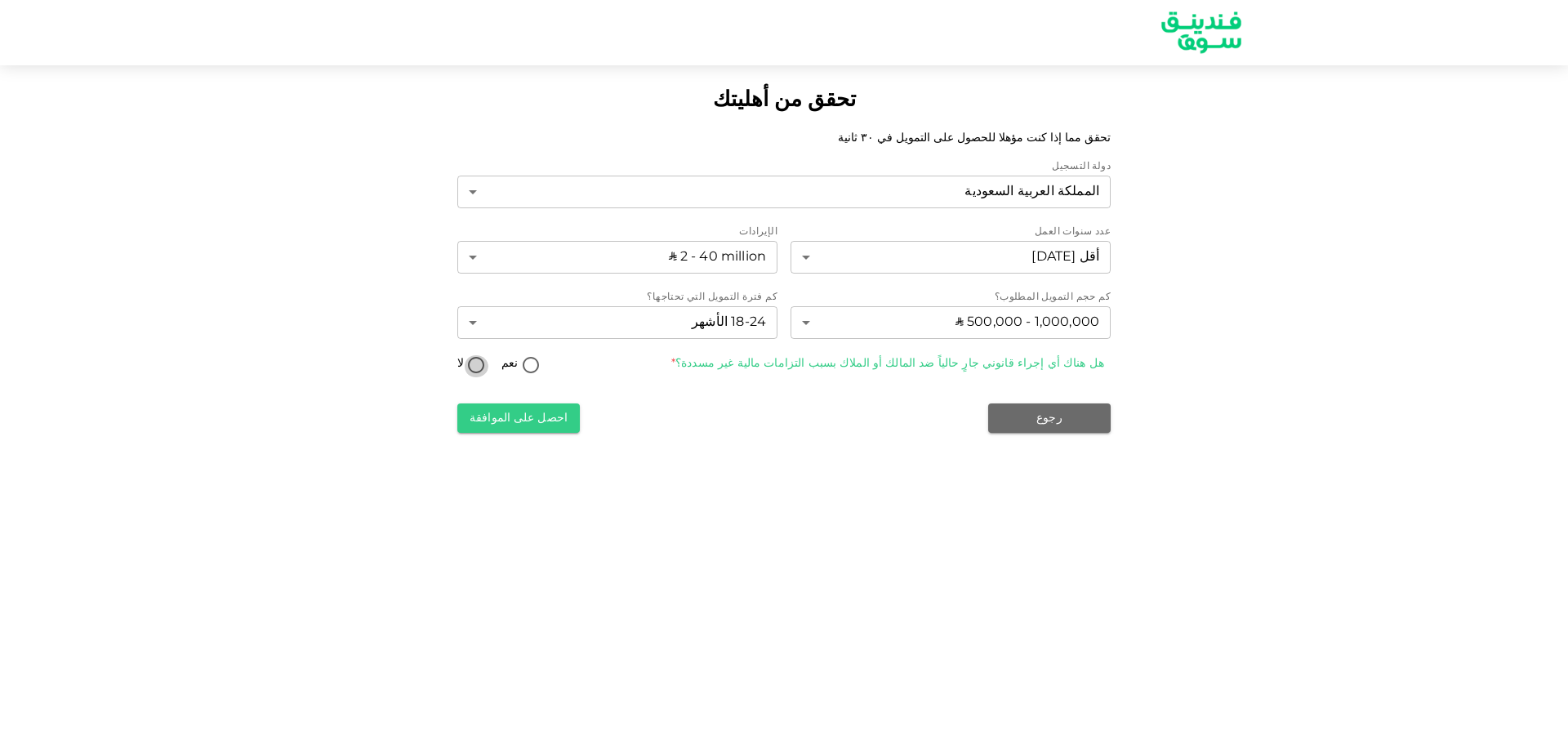
click at [483, 364] on input "لا" at bounding box center [476, 366] width 25 height 22
radio input "true"
click at [531, 417] on button "احصل على الموافقة" at bounding box center [518, 417] width 122 height 30
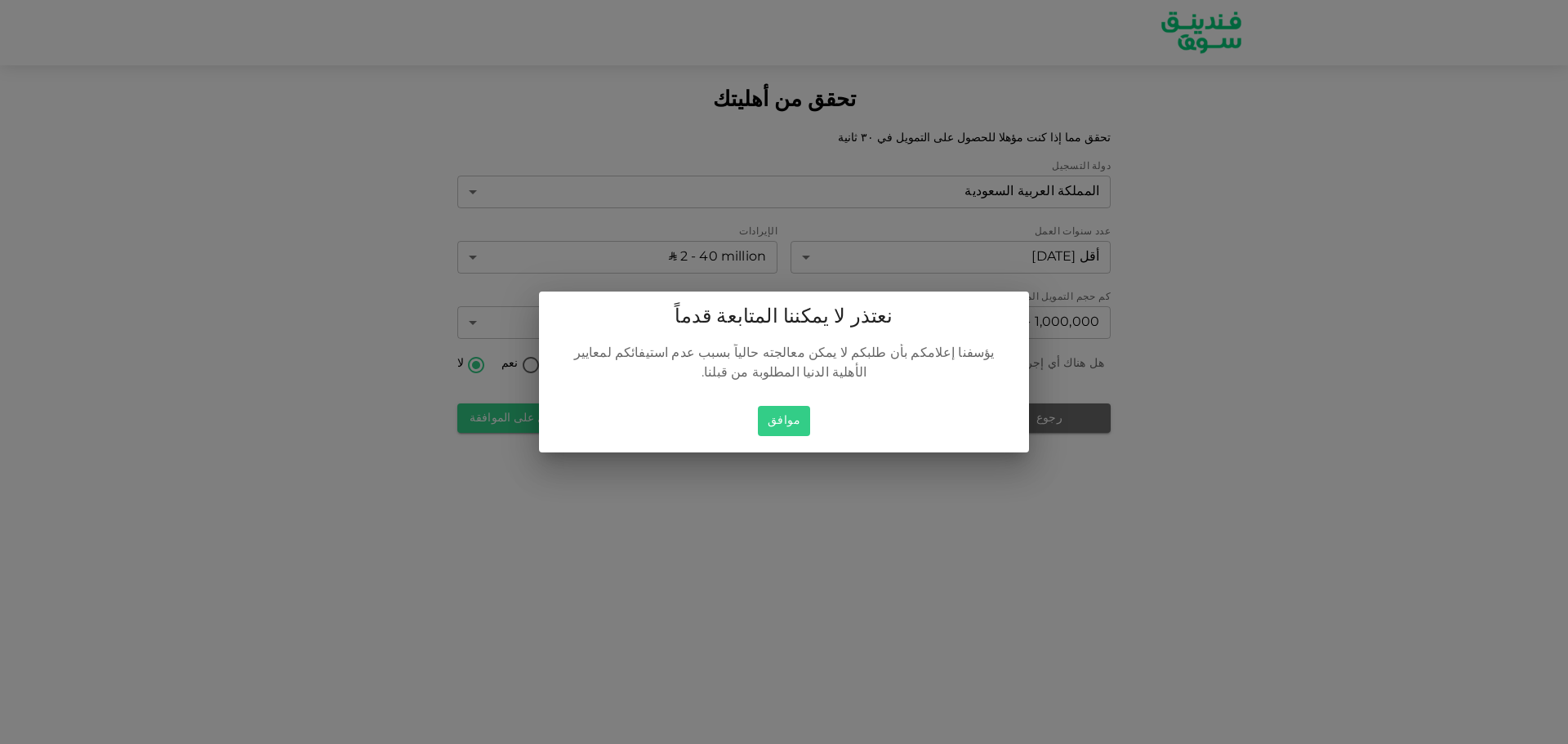
click at [793, 423] on button "موافق" at bounding box center [784, 421] width 53 height 31
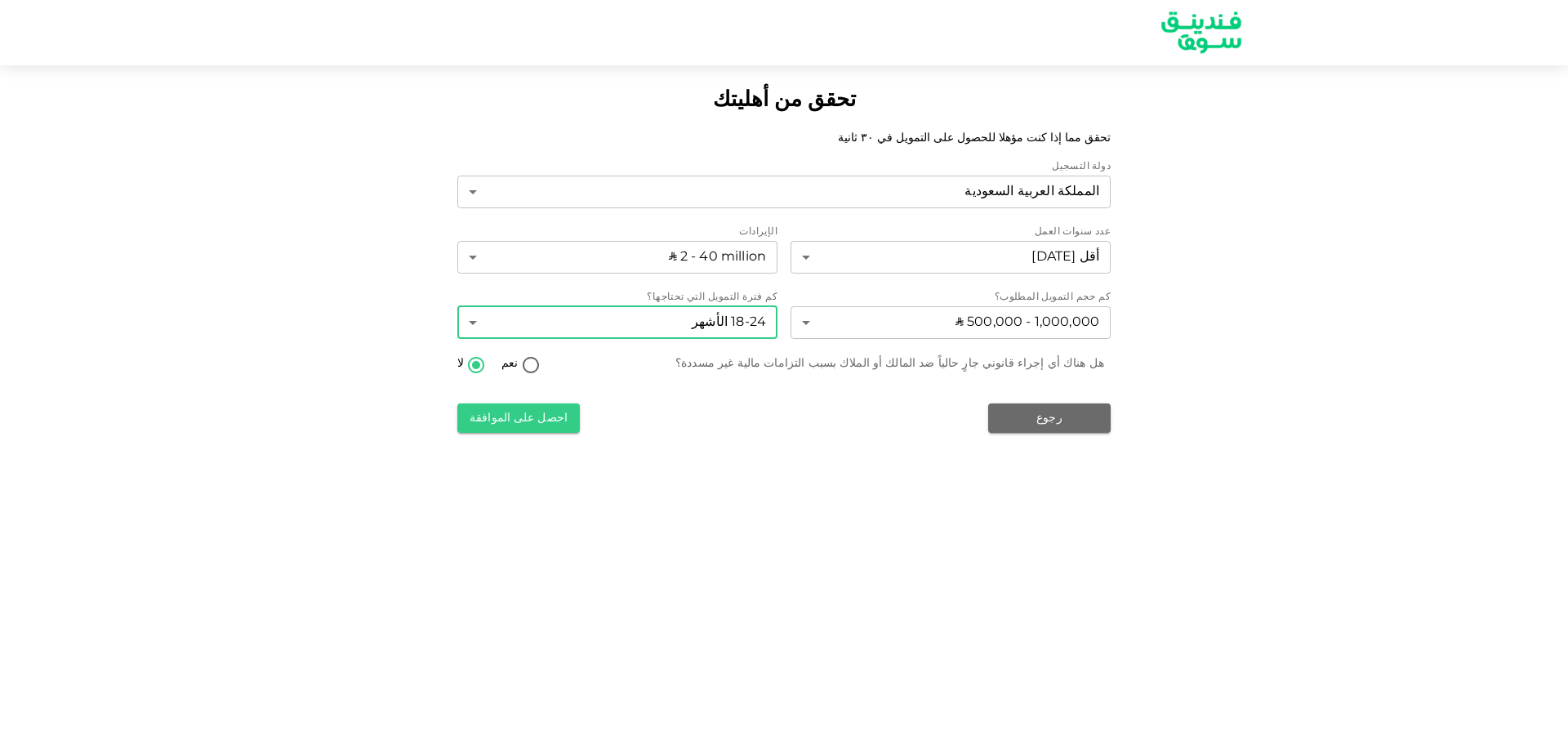
click at [689, 324] on body "تحقق من أهليتك تحقق مما إذا كنت مؤهلا للحصول على التمويل في ٣٠ ثانية دولة التسج…" at bounding box center [784, 372] width 1568 height 744
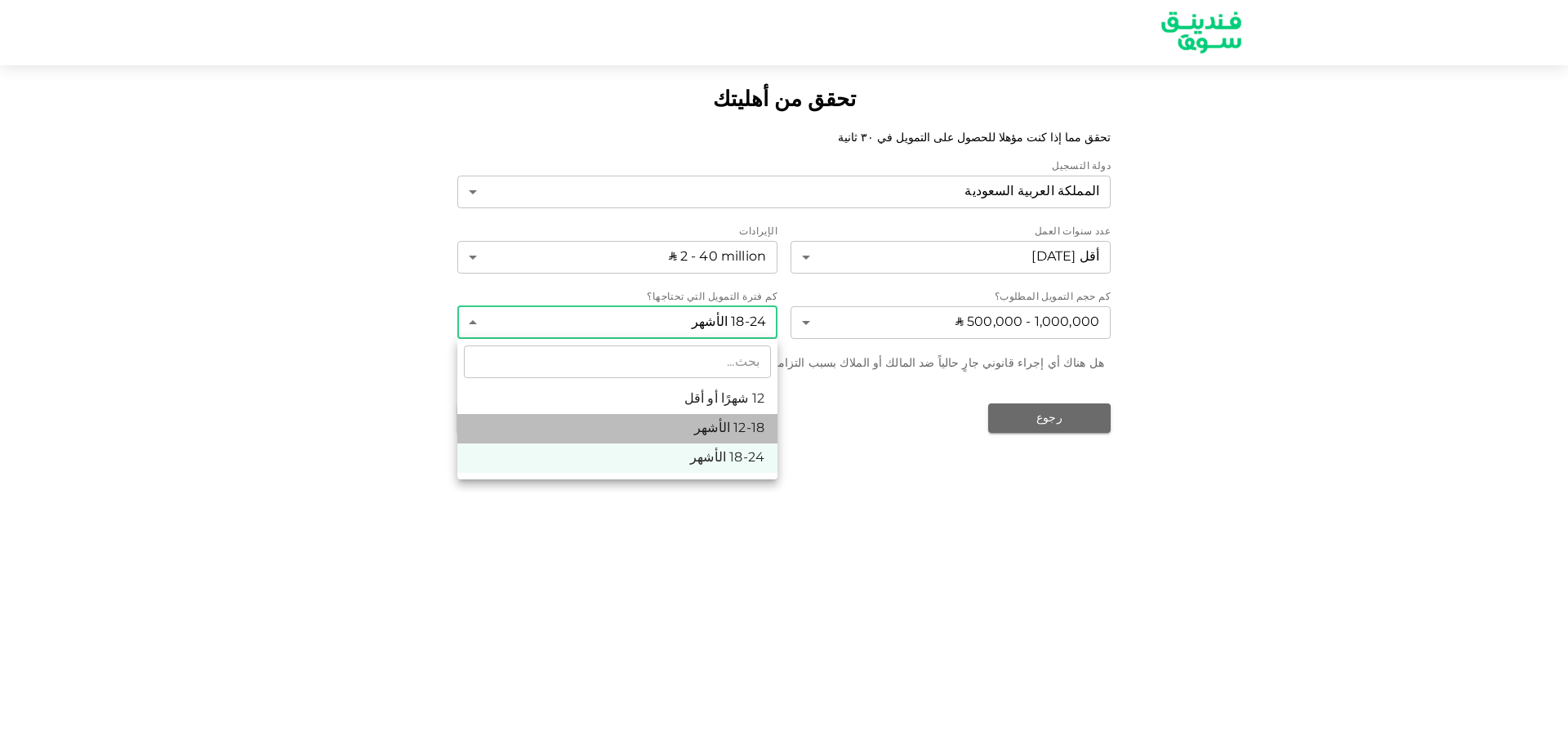
click at [725, 423] on li "12-18 الأشهر" at bounding box center [617, 428] width 320 height 30
type input "2"
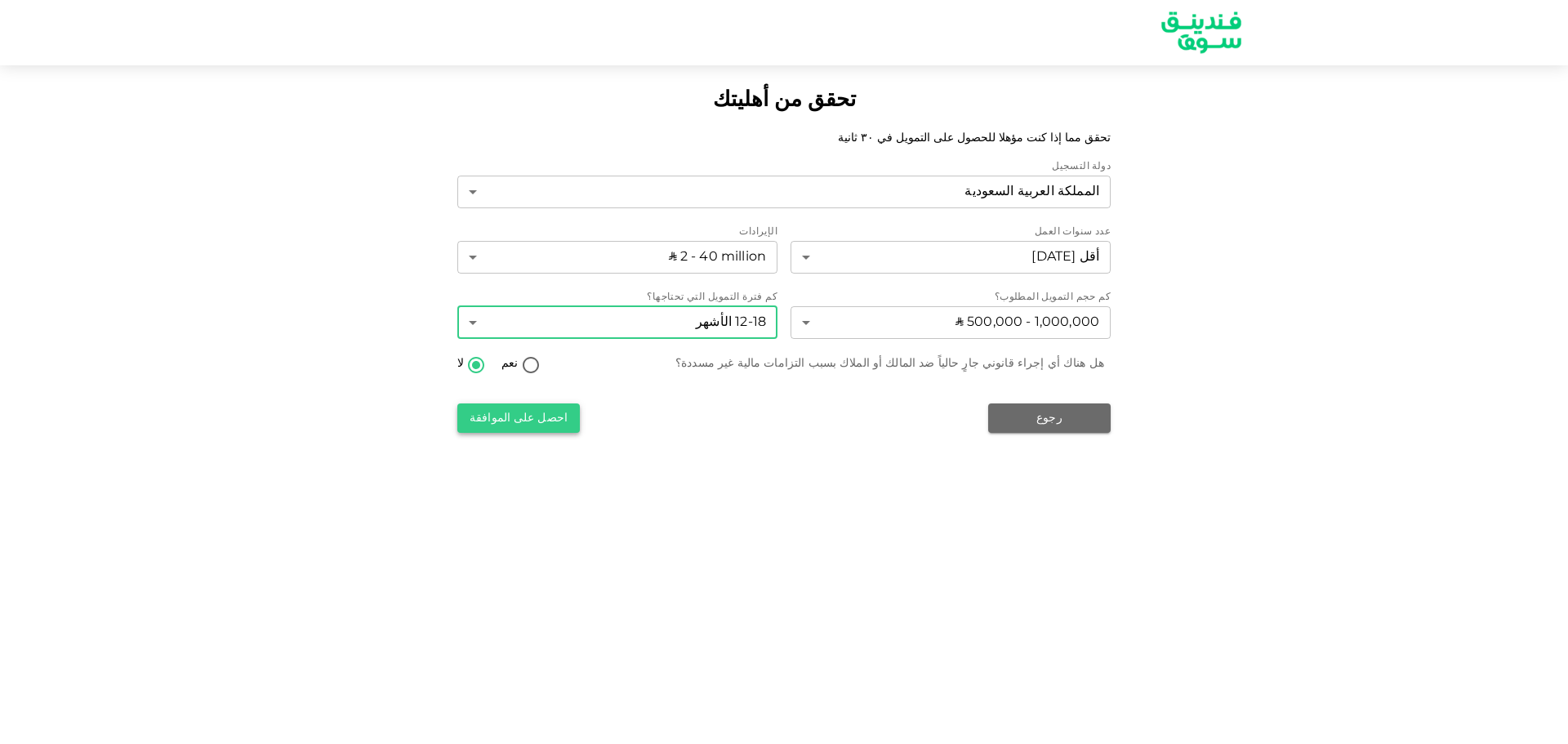
click at [504, 414] on button "احصل على الموافقة" at bounding box center [518, 417] width 122 height 30
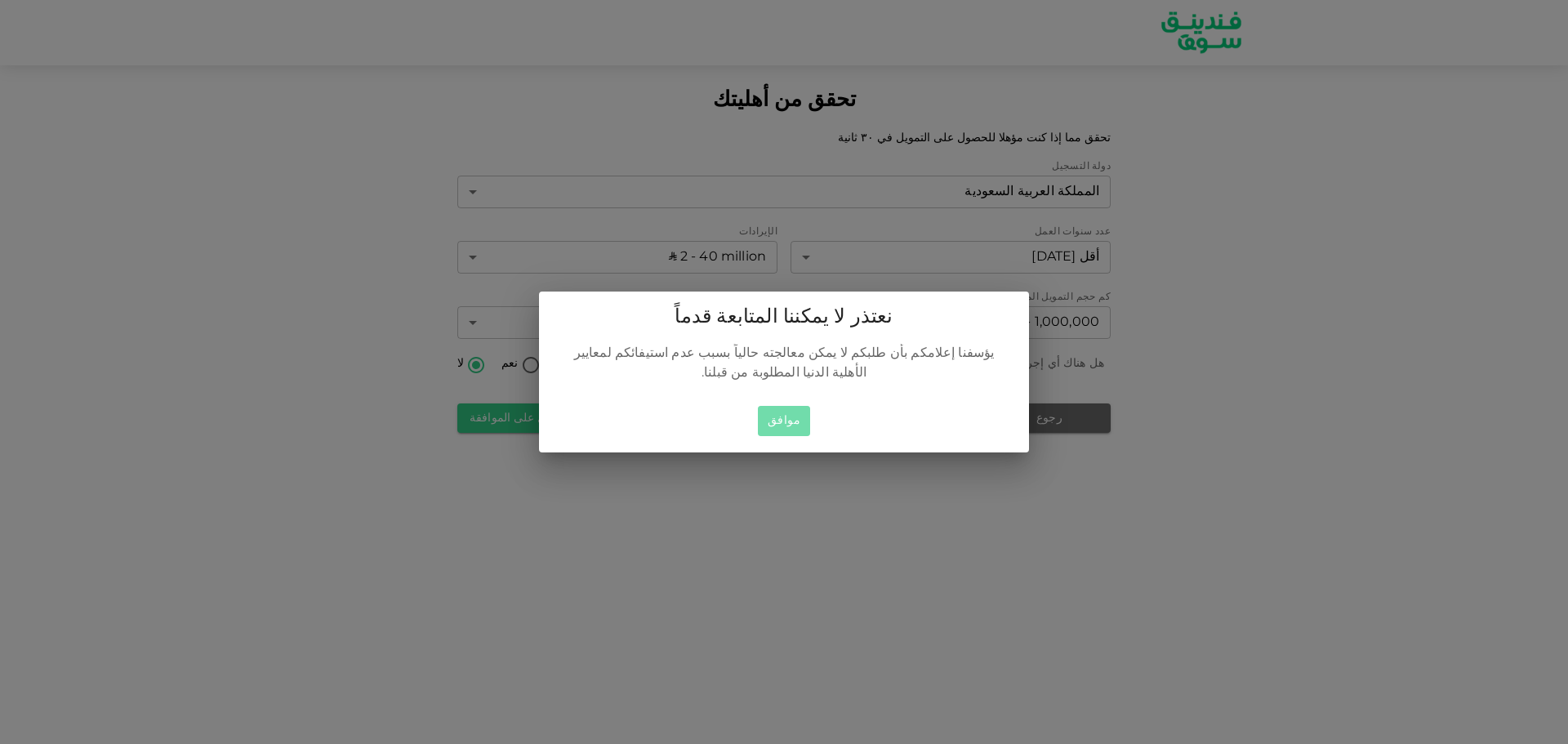
click at [774, 427] on button "موافق" at bounding box center [784, 421] width 53 height 31
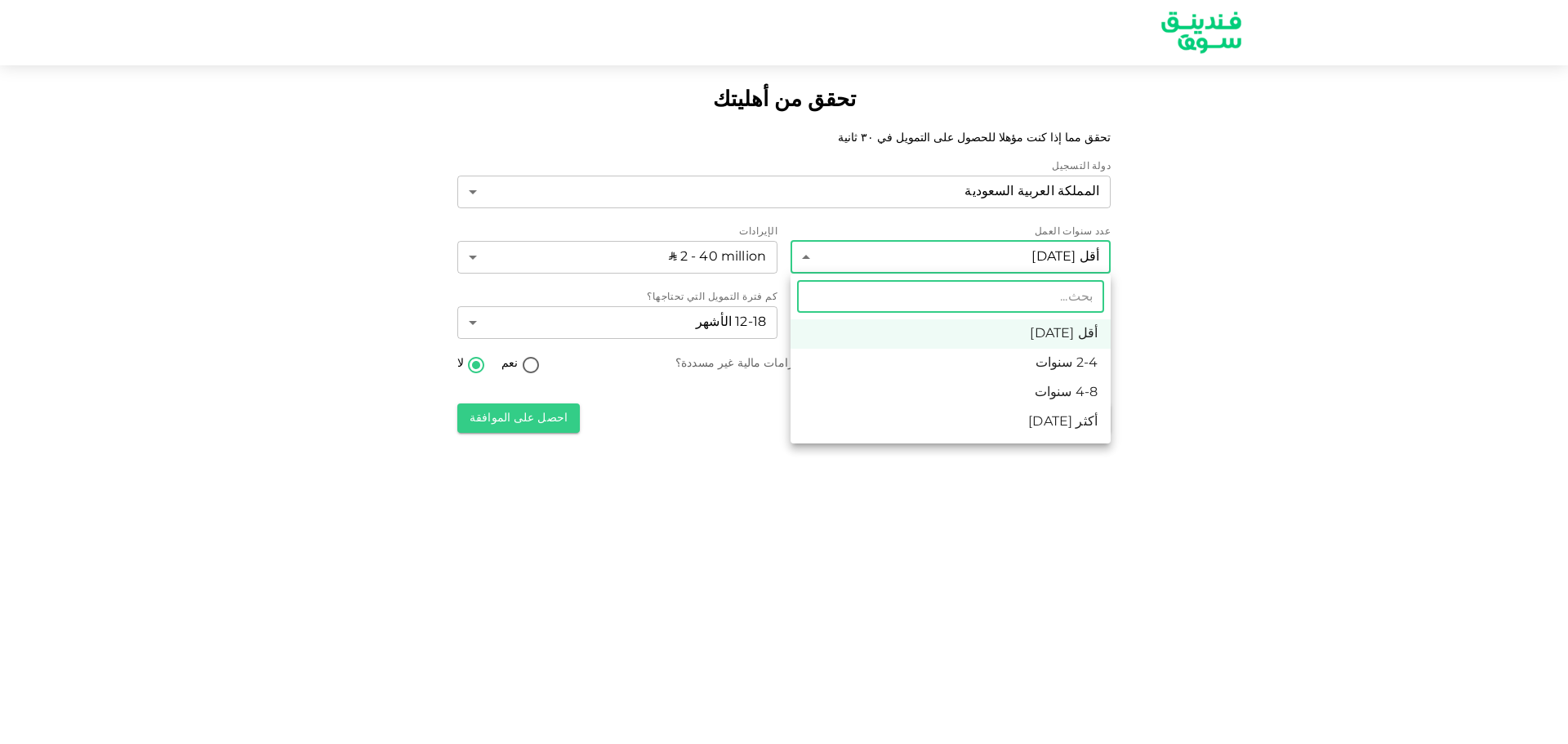
click at [905, 266] on body "تحقق من أهليتك تحقق مما إذا كنت مؤهلا للحصول على التمويل في ٣٠ ثانية دولة التسج…" at bounding box center [784, 372] width 1568 height 744
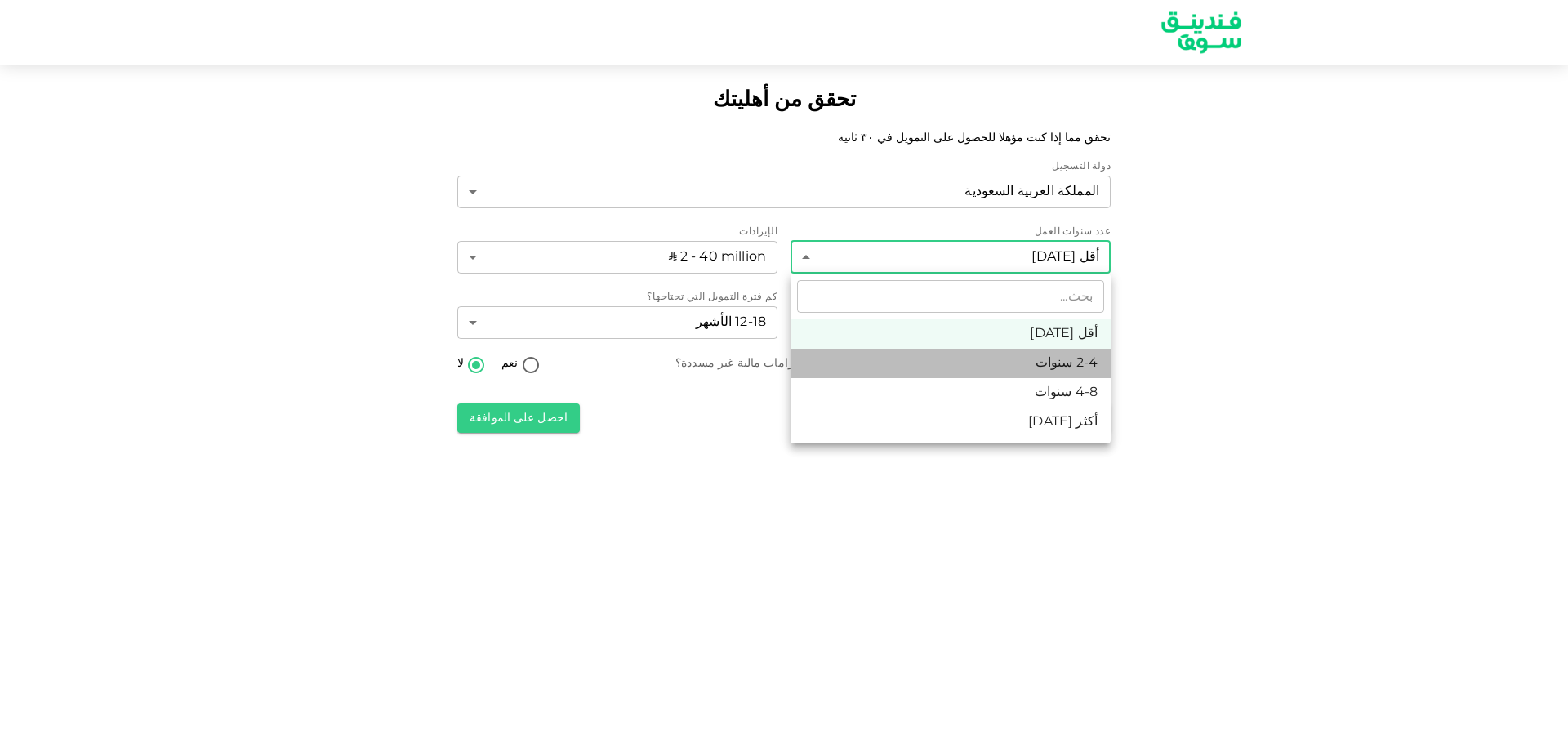
click at [999, 366] on li "2-4 سنوات" at bounding box center [950, 363] width 320 height 30
type input "2"
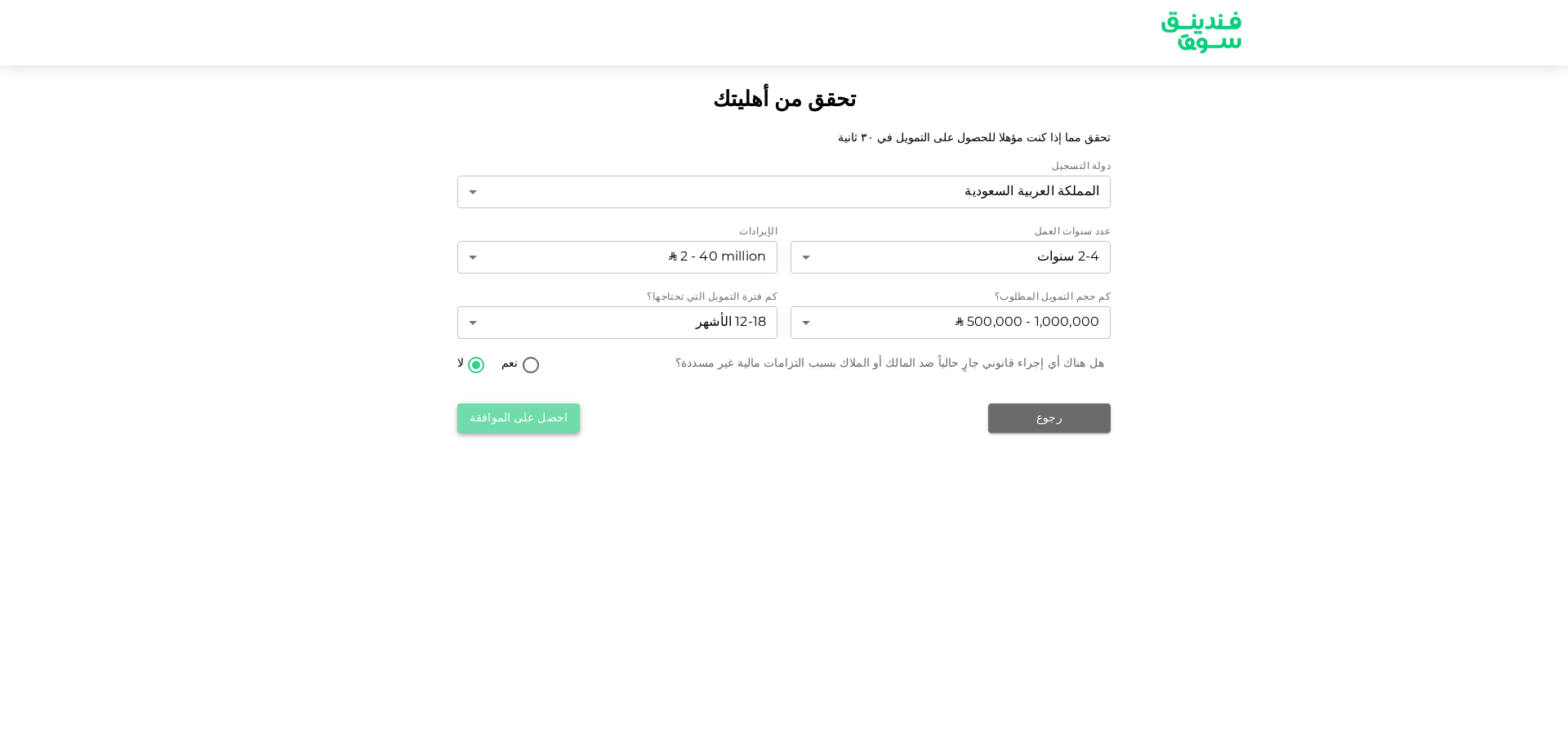
click at [510, 417] on button "احصل على الموافقة" at bounding box center [518, 417] width 122 height 30
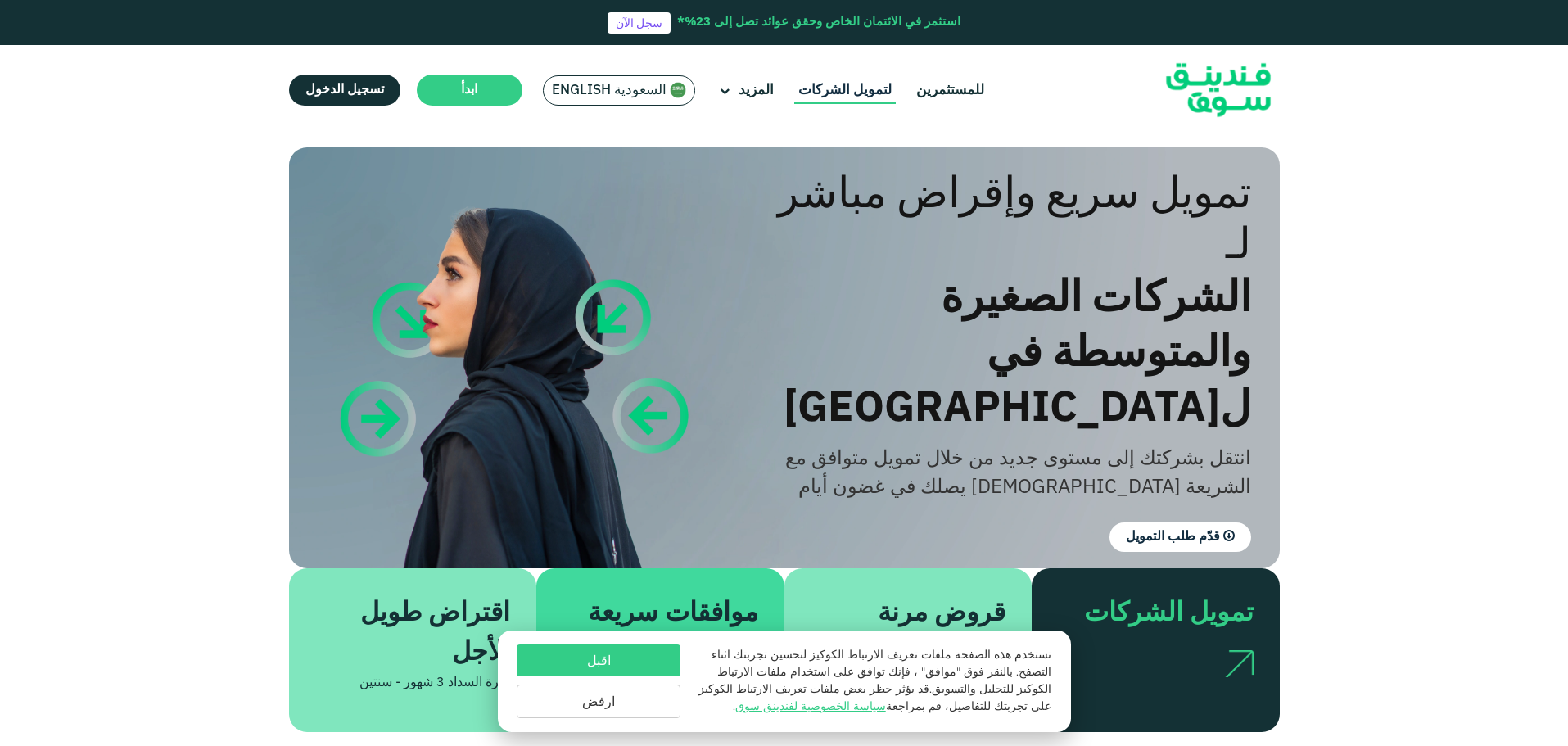
click at [837, 82] on link "لتمويل الشركات" at bounding box center [844, 90] width 101 height 27
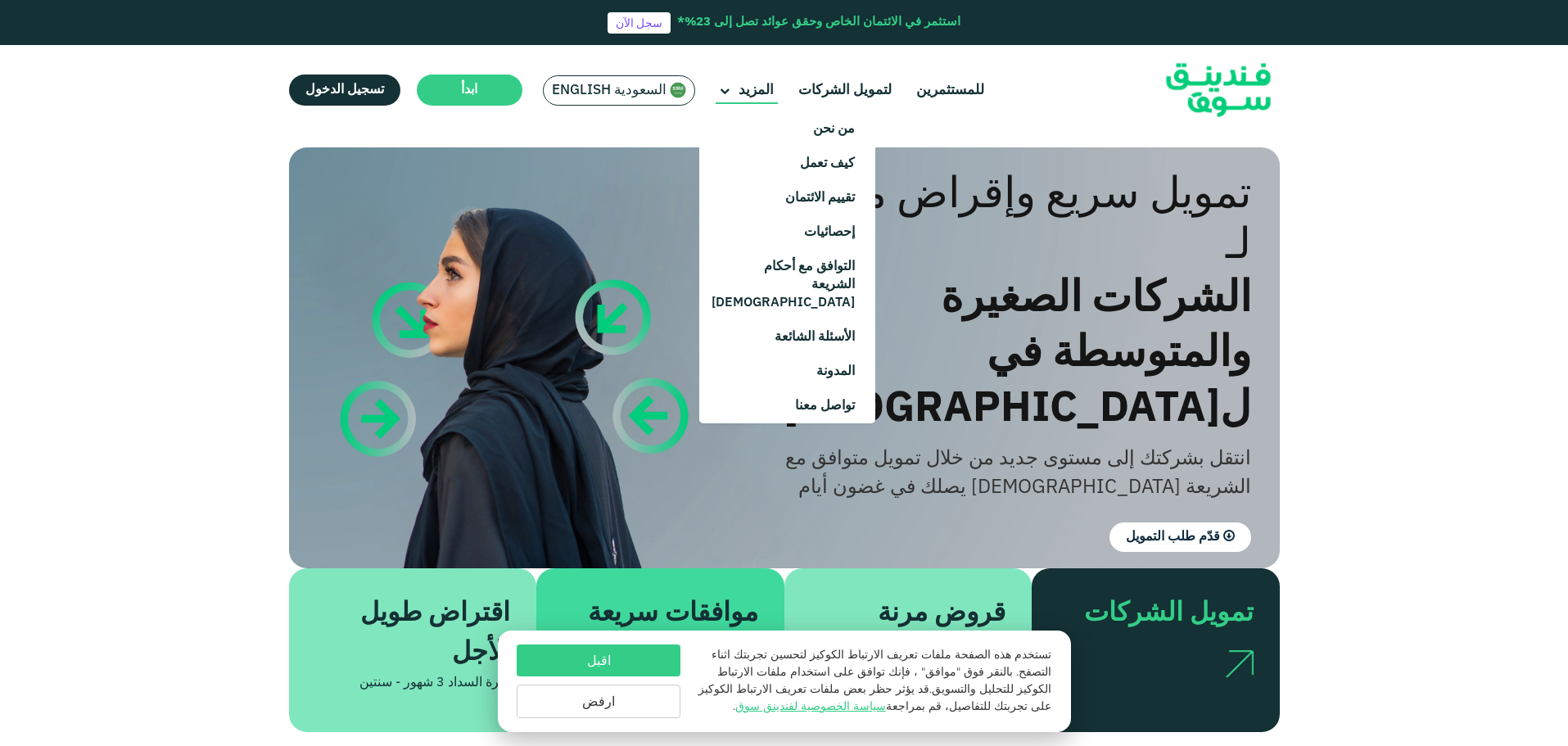
click at [728, 88] on icon at bounding box center [725, 92] width 10 height 10
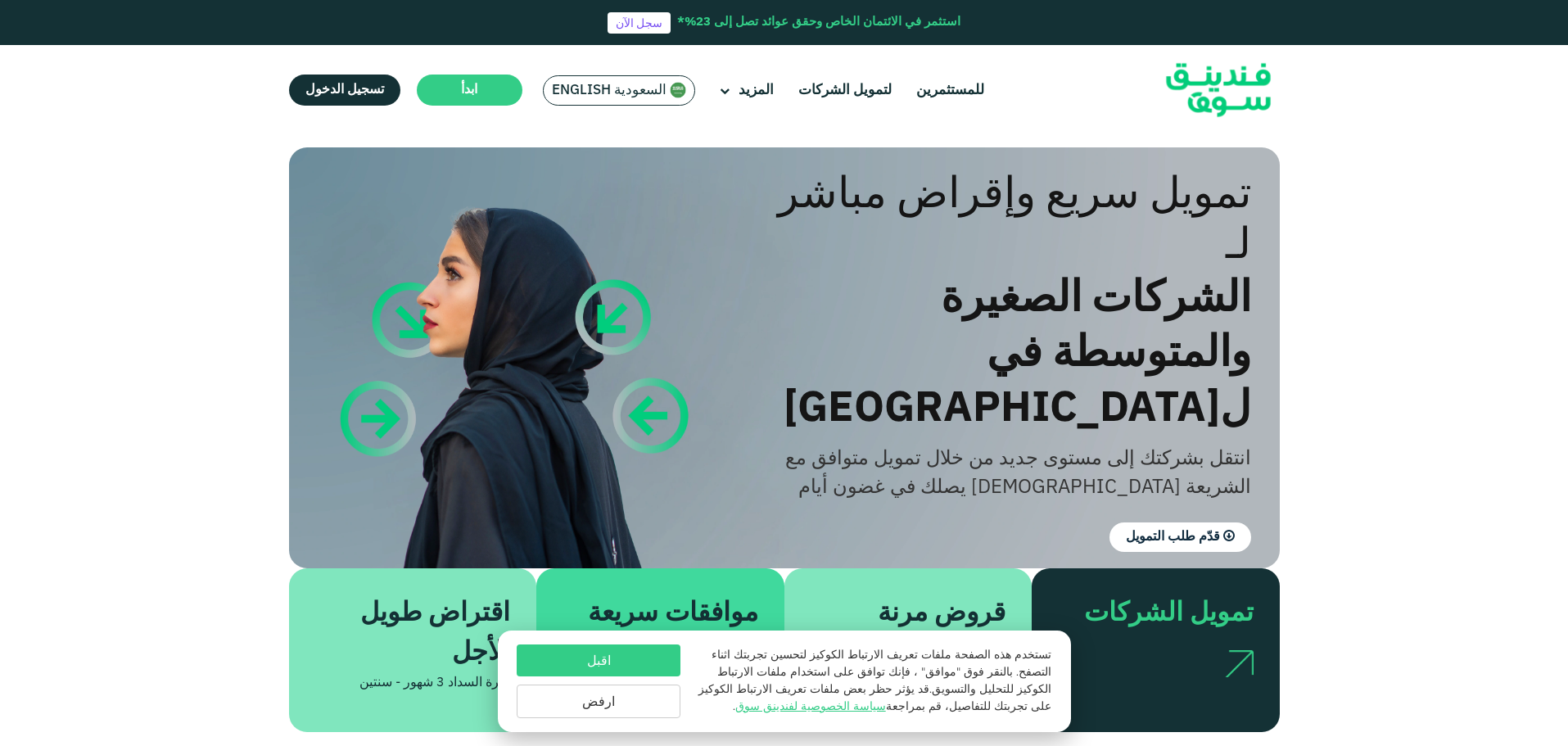
click at [1322, 199] on div "تمويل سريع وإقراض مباشر لـ الشركات الصغيرة والمتوسطة في ل[GEOGRAPHIC_DATA] انتق…" at bounding box center [784, 550] width 1568 height 829
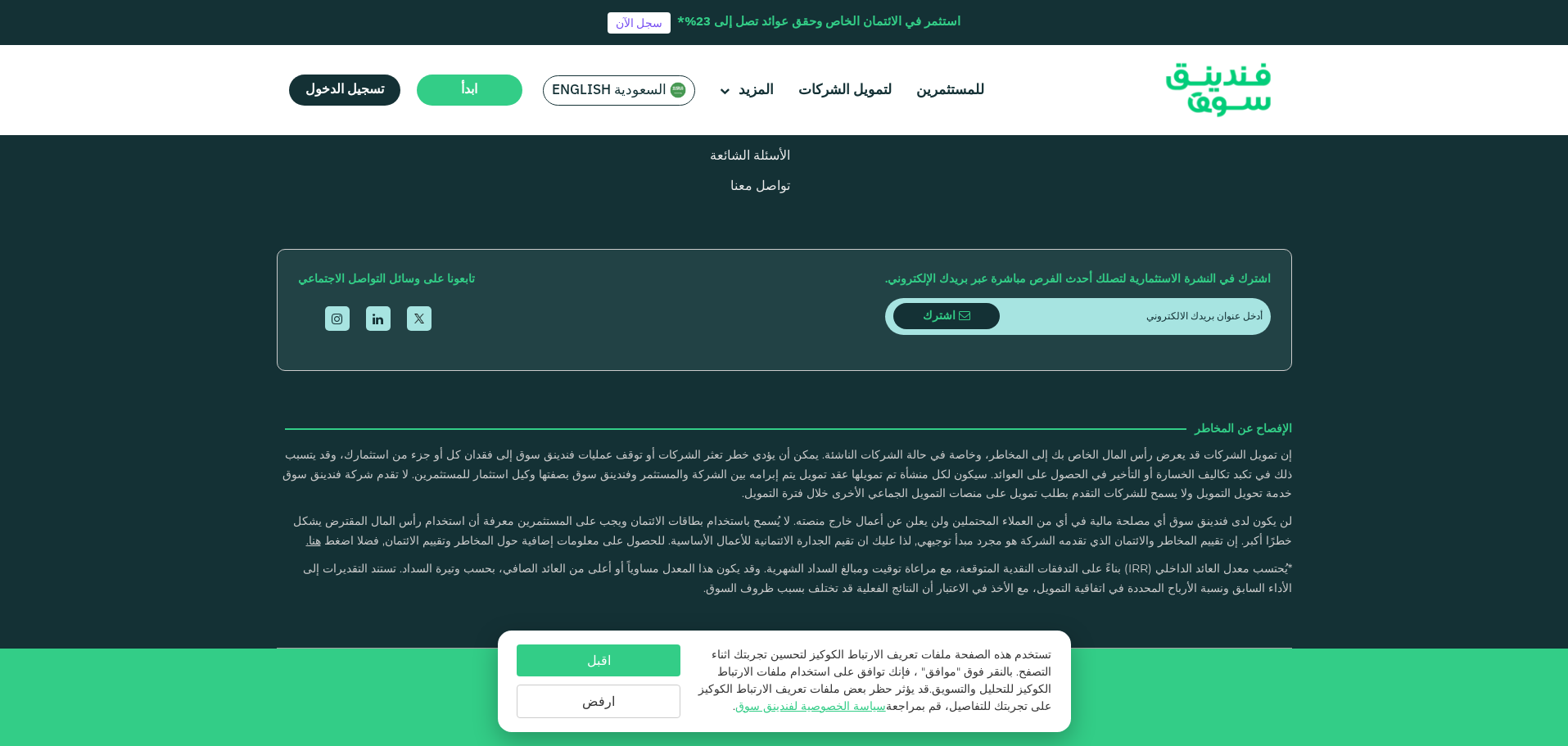
scroll to position [3438, 0]
